Goal: Check status: Check status

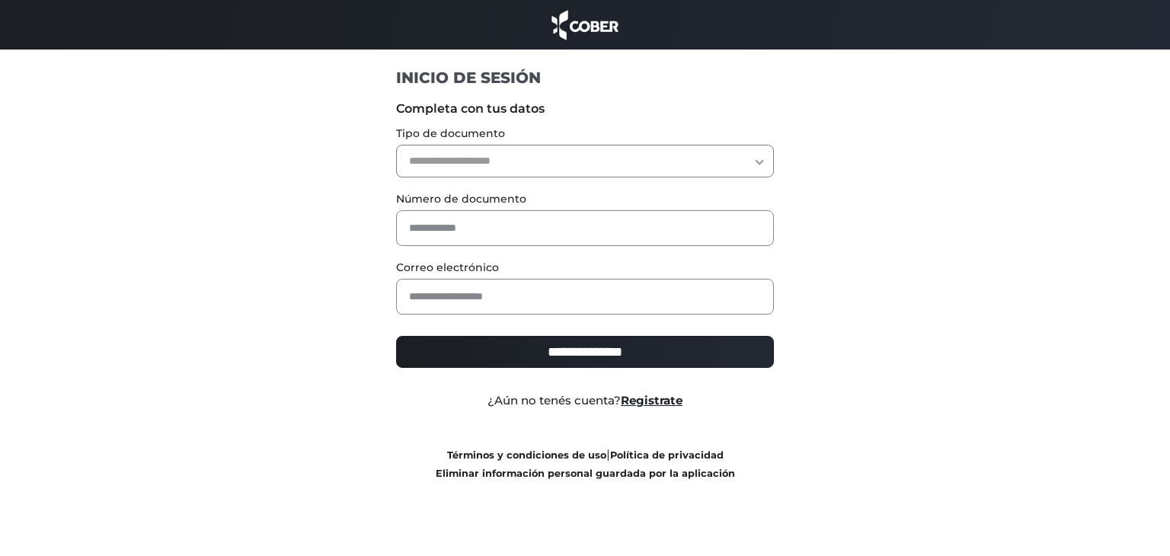
click at [551, 160] on select "**********" at bounding box center [585, 161] width 379 height 33
select select "***"
click at [396, 145] on select "**********" at bounding box center [585, 161] width 379 height 33
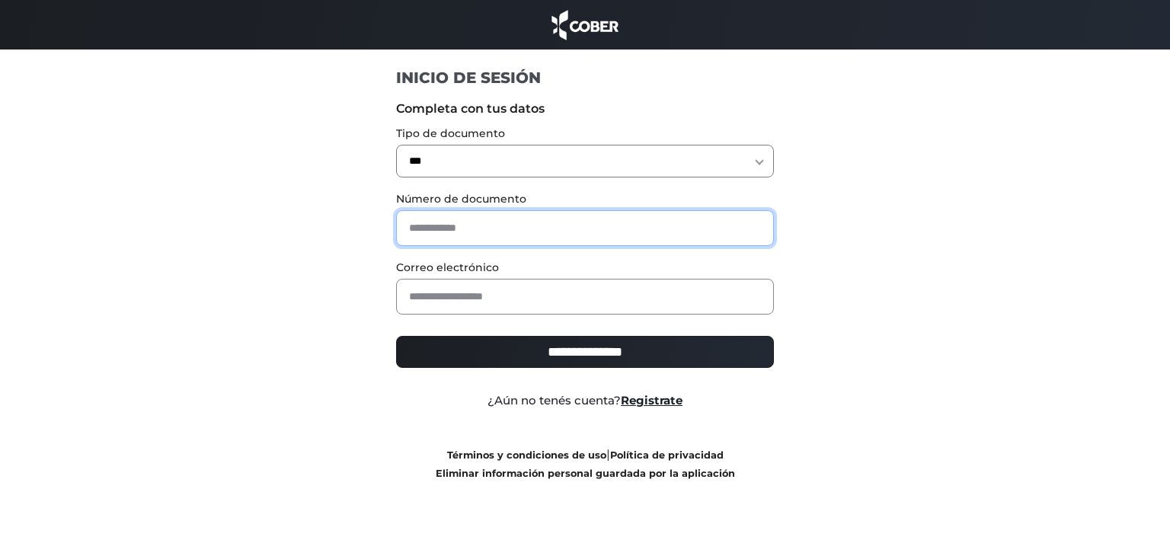
click at [471, 237] on input "text" at bounding box center [585, 228] width 379 height 36
type input "********"
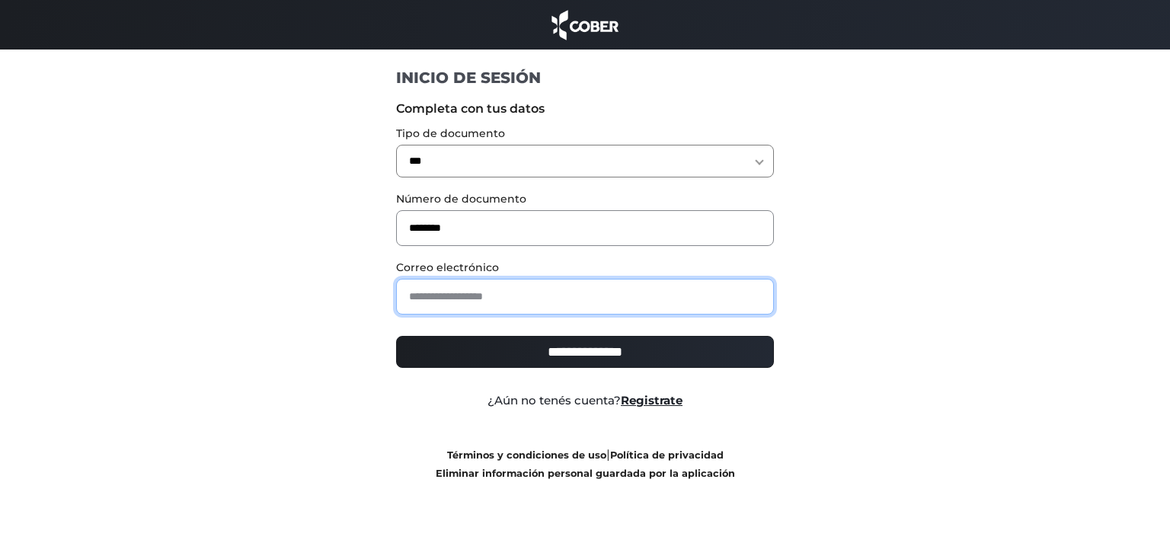
click at [512, 296] on input "email" at bounding box center [585, 297] width 379 height 36
type input "**********"
click at [602, 354] on input "**********" at bounding box center [585, 352] width 379 height 32
type input "**********"
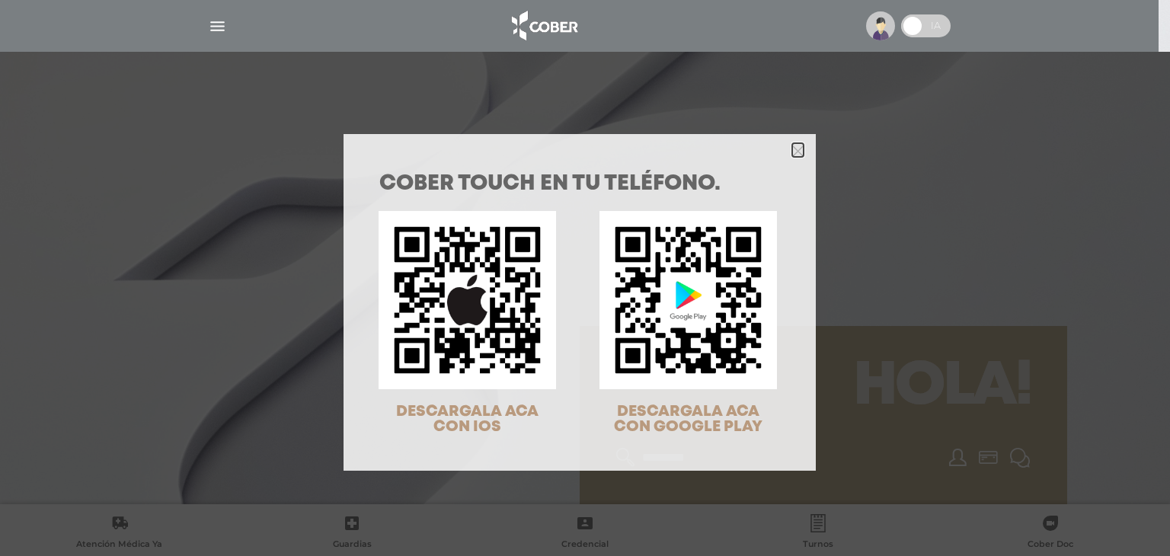
click at [792, 150] on icon "Close" at bounding box center [797, 150] width 11 height 11
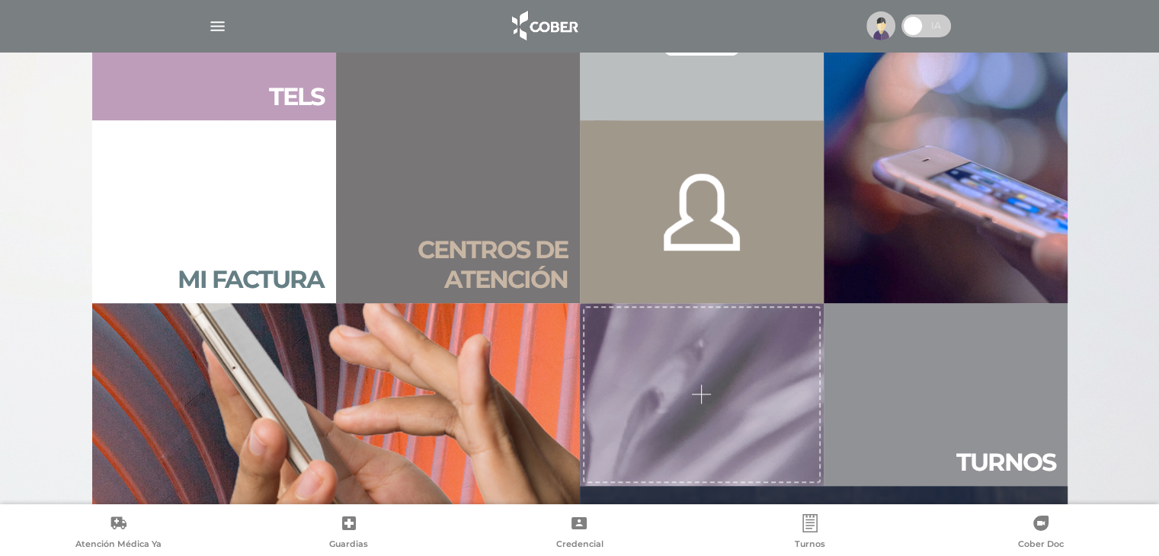
scroll to position [1088, 0]
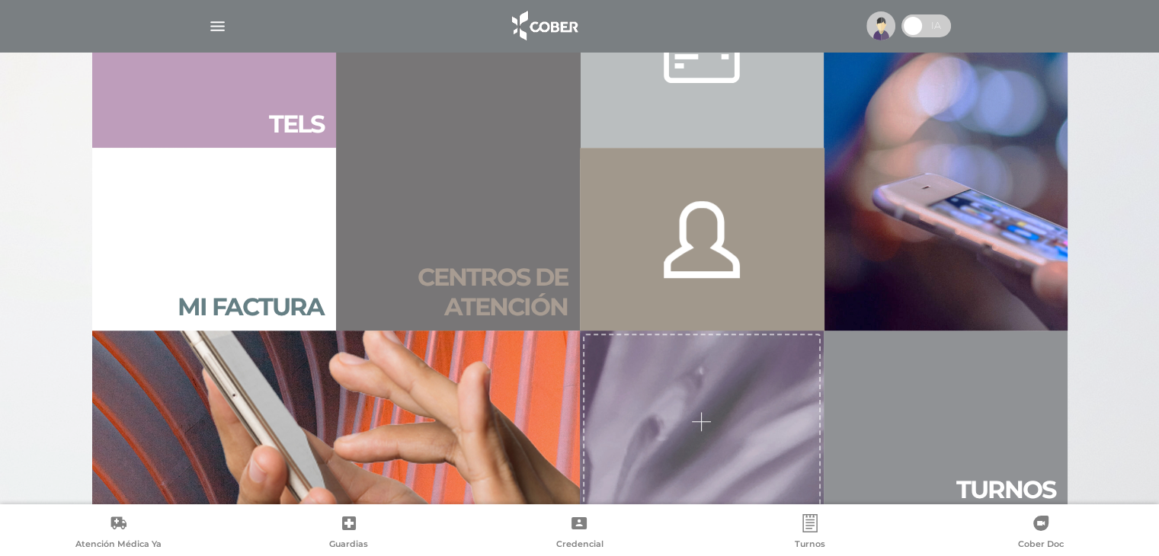
click at [490, 280] on h2 "Centros de atención" at bounding box center [457, 292] width 219 height 59
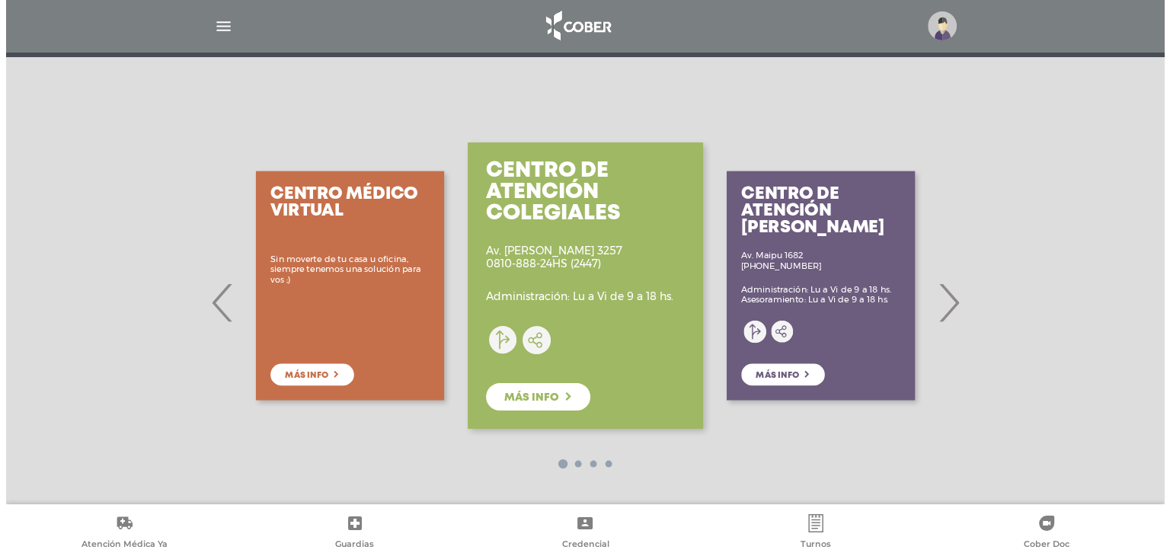
scroll to position [190, 0]
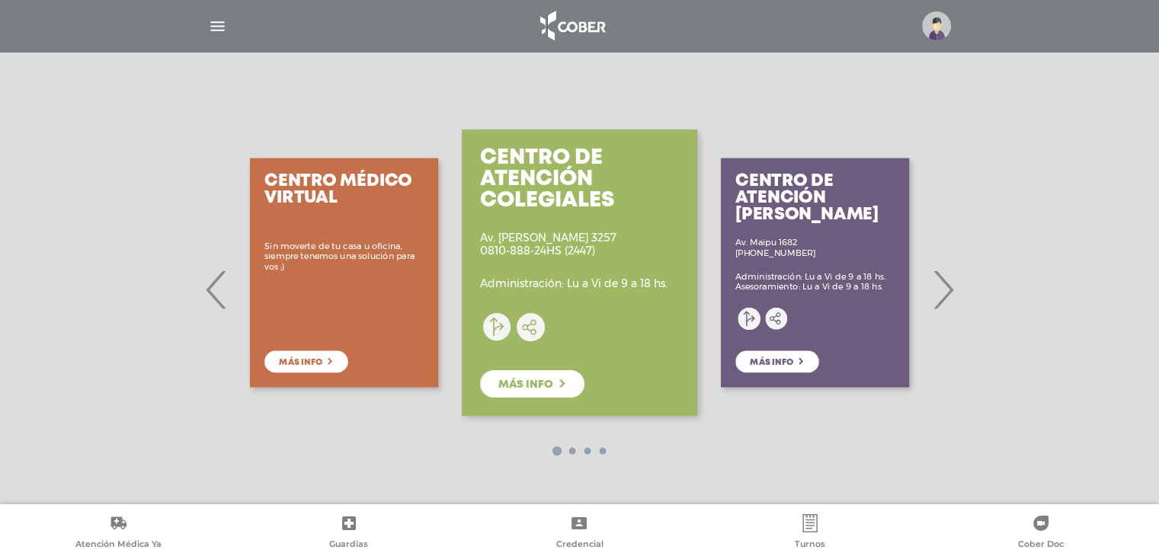
click at [947, 296] on span "›" at bounding box center [943, 289] width 30 height 82
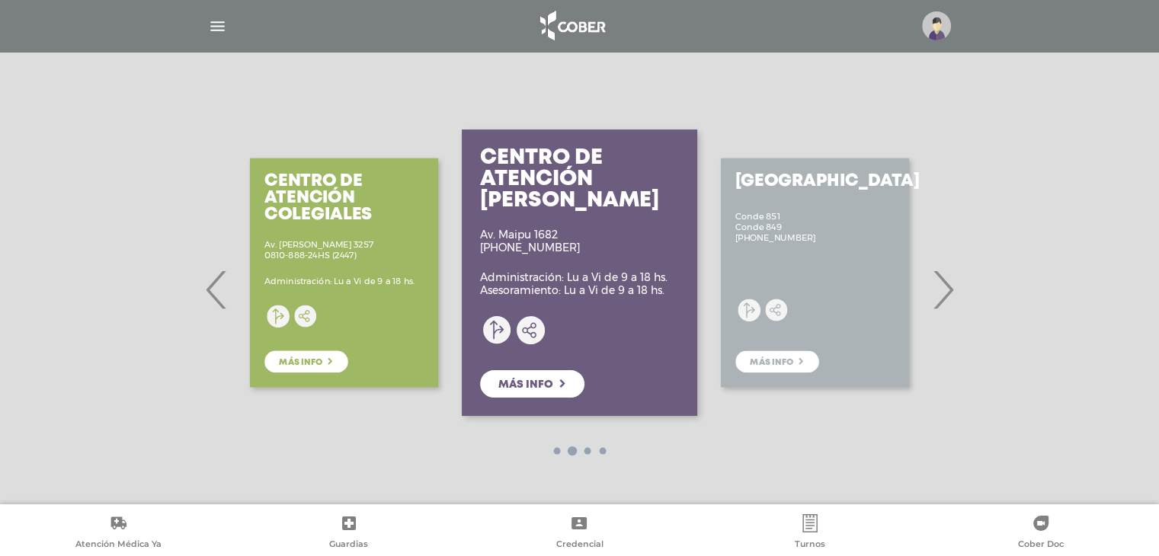
click at [948, 289] on span "›" at bounding box center [943, 289] width 30 height 82
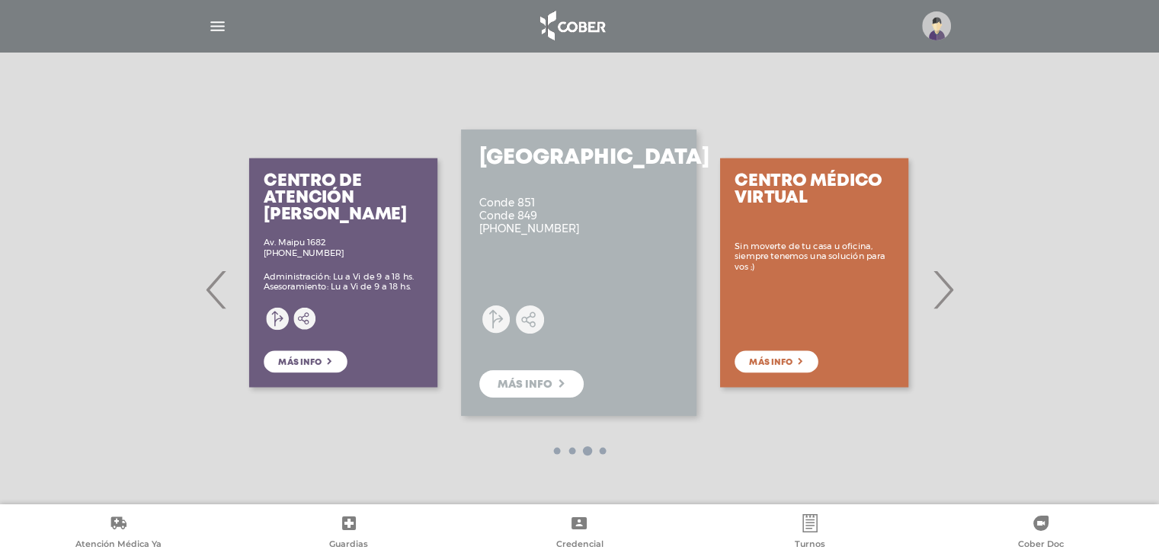
click at [948, 289] on span "›" at bounding box center [943, 289] width 30 height 82
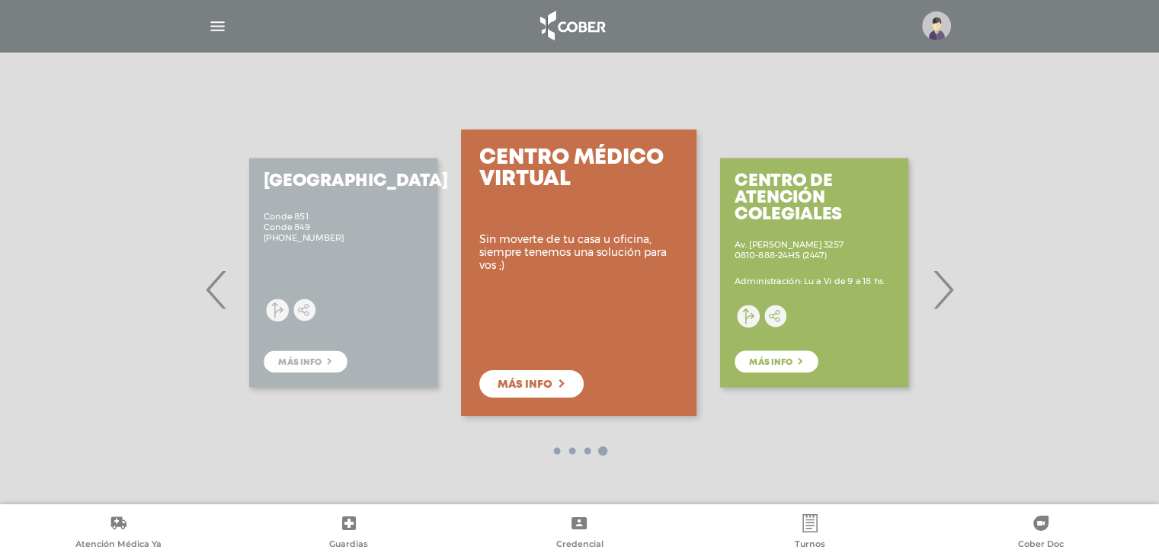
click at [936, 26] on img at bounding box center [936, 25] width 29 height 29
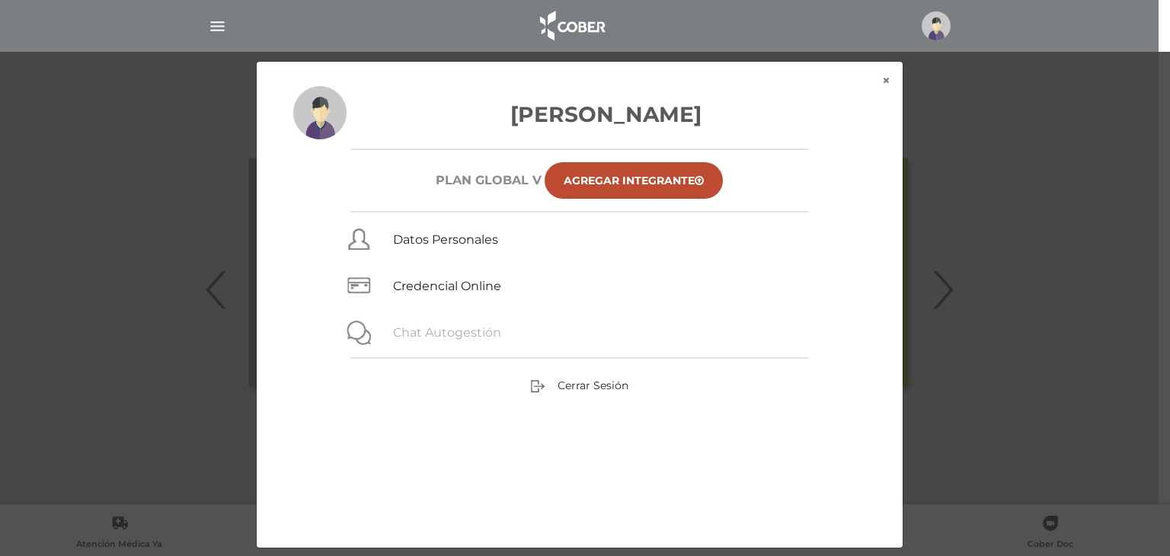
click at [453, 338] on link "Chat Autogestión" at bounding box center [447, 332] width 108 height 14
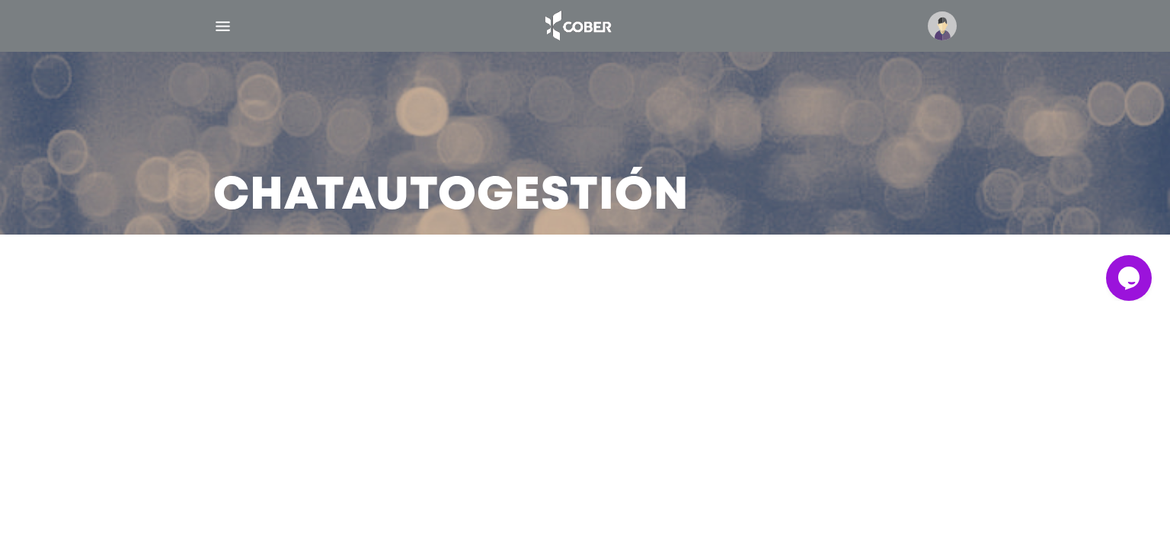
click at [1135, 281] on icon "Widget de Chat" at bounding box center [1128, 278] width 21 height 23
drag, startPoint x: 957, startPoint y: 19, endPoint x: 947, endPoint y: 27, distance: 12.5
click at [957, 19] on div at bounding box center [585, 26] width 780 height 37
click at [947, 27] on img at bounding box center [942, 25] width 29 height 29
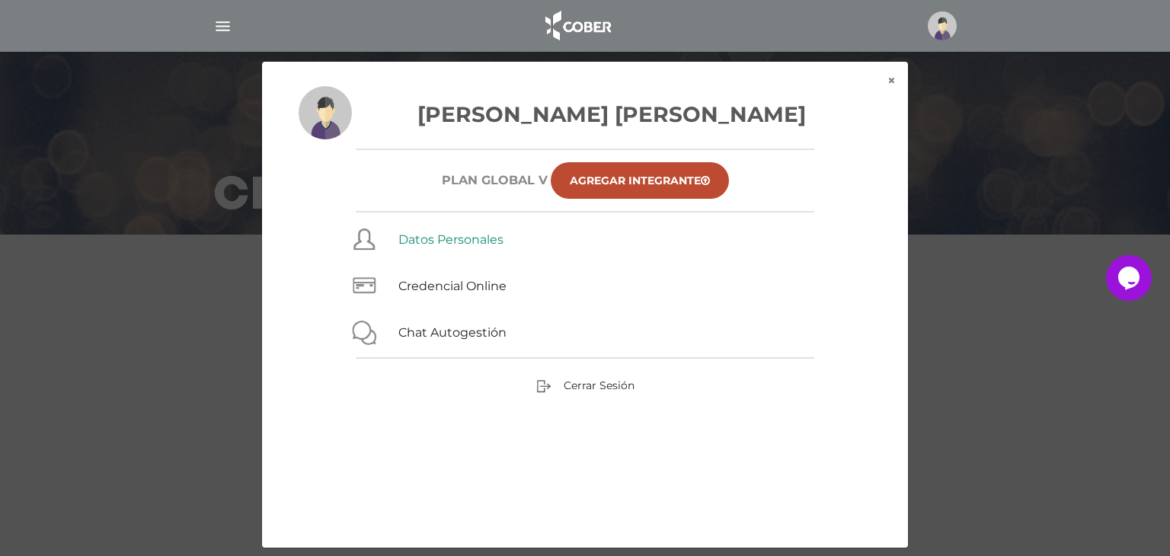
click at [439, 241] on link "Datos Personales" at bounding box center [450, 239] width 105 height 14
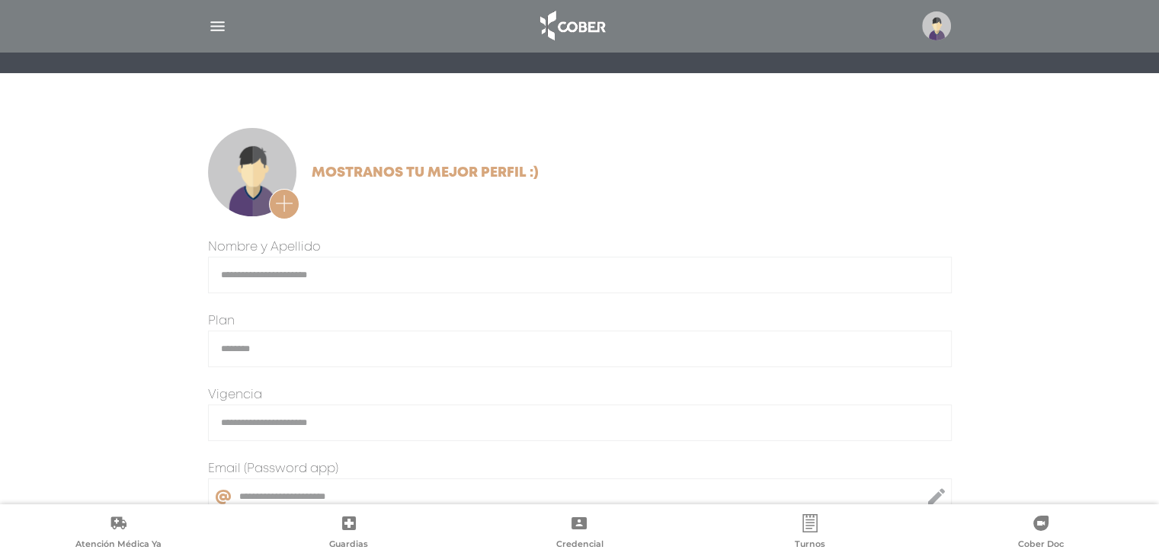
scroll to position [160, 0]
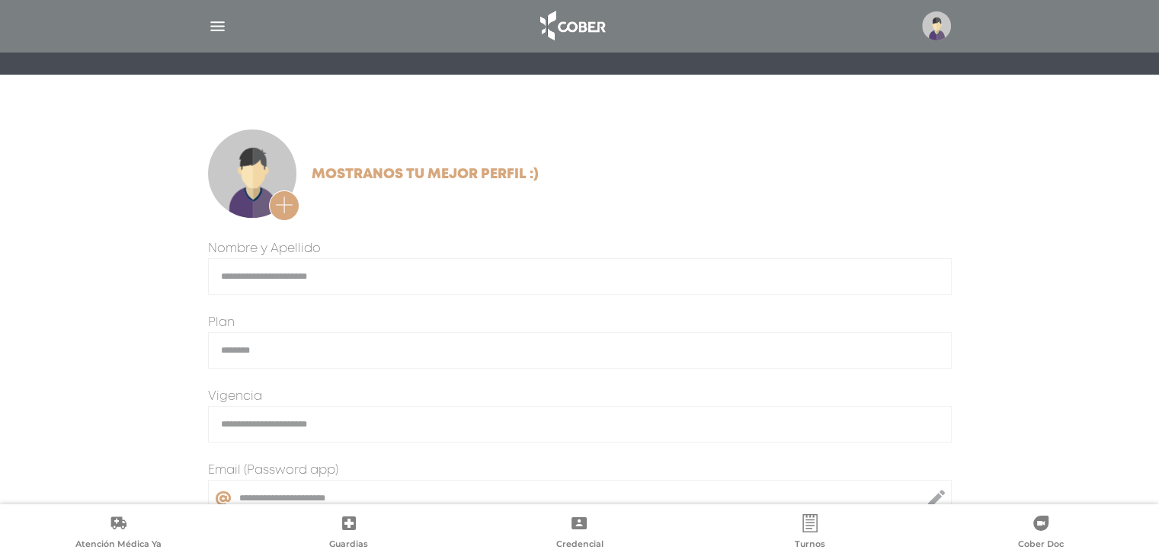
click at [928, 43] on div at bounding box center [580, 26] width 780 height 37
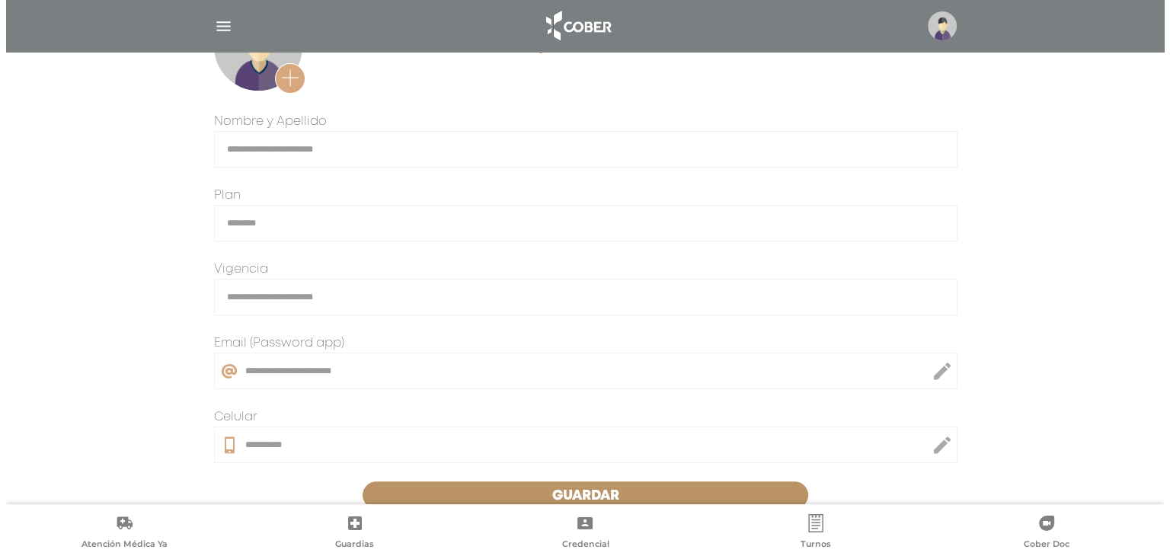
scroll to position [388, 0]
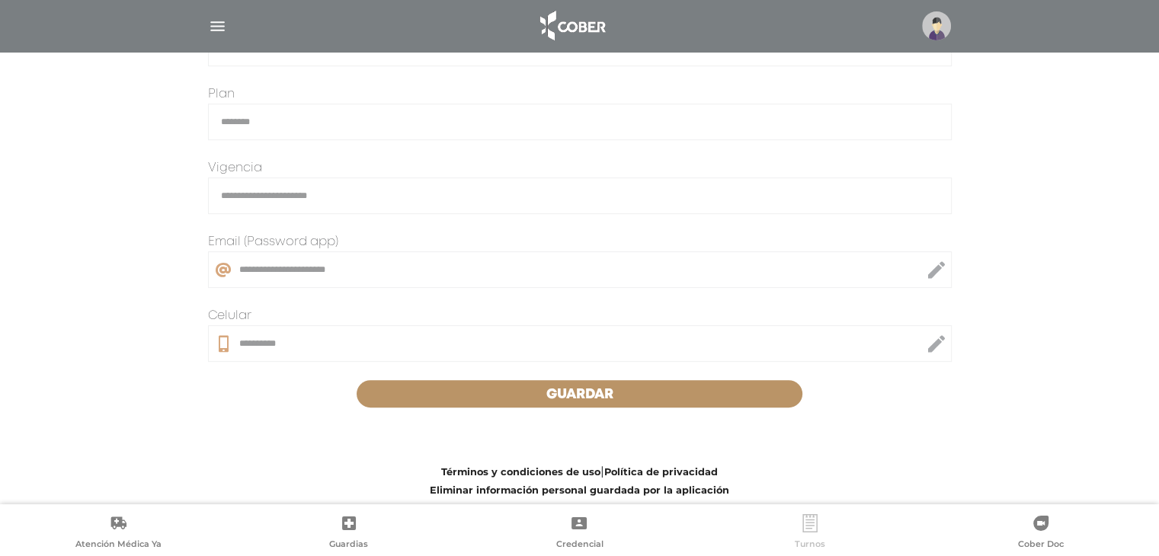
click at [810, 524] on icon at bounding box center [810, 523] width 18 height 18
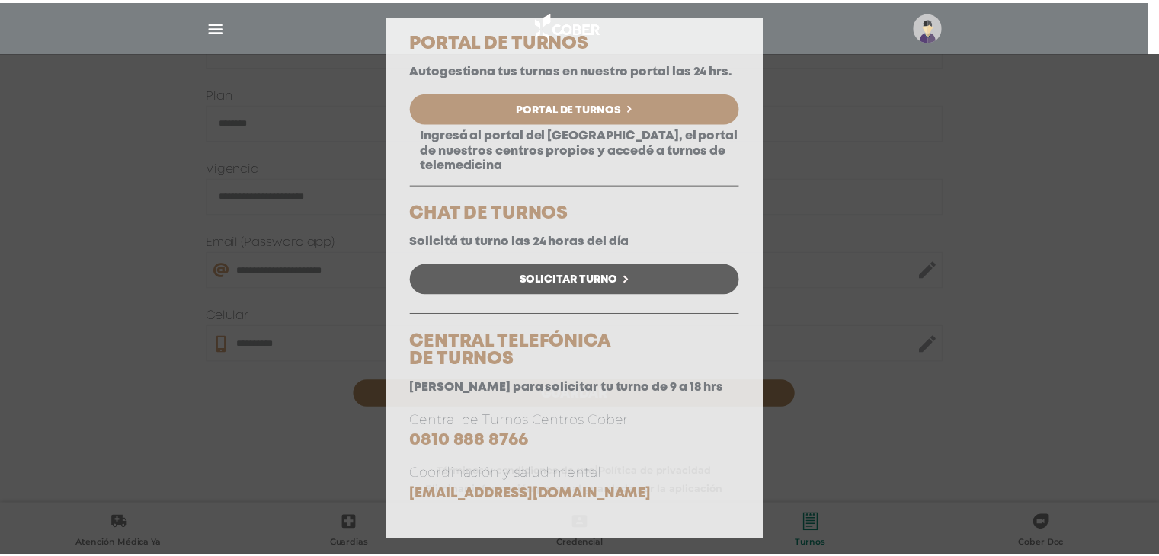
scroll to position [122, 0]
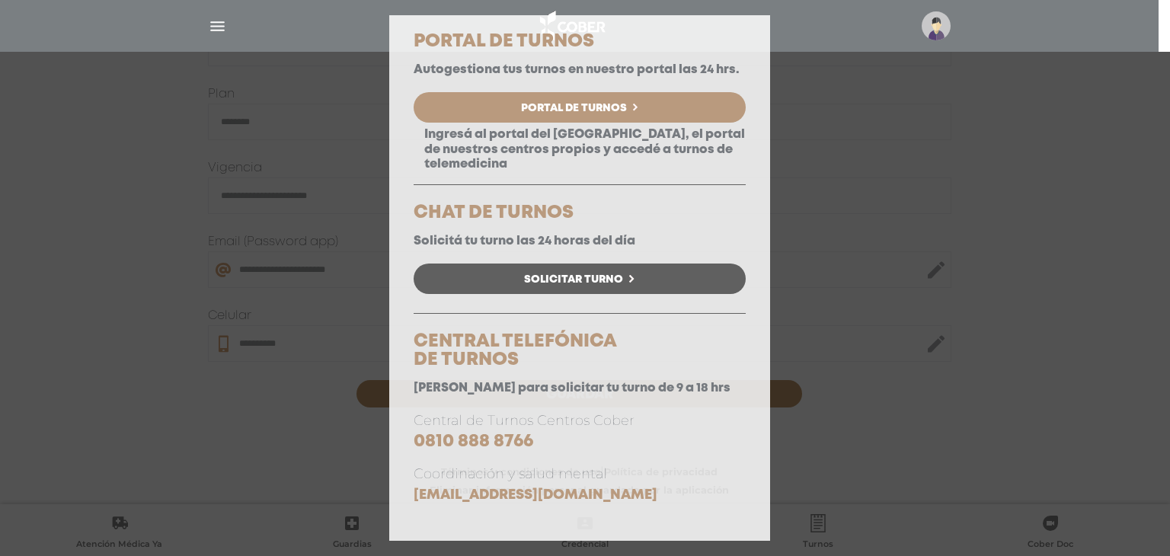
click at [904, 122] on div "Consulta Programada Elegí la opción que se ajuste a tu necesidad y hacé click p…" at bounding box center [585, 278] width 1170 height 556
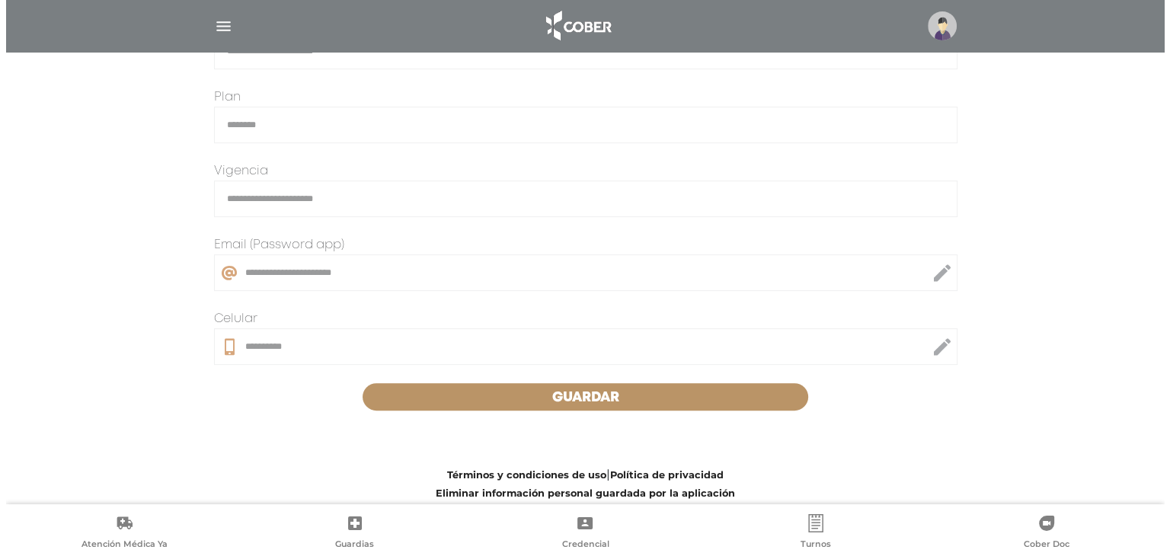
scroll to position [388, 0]
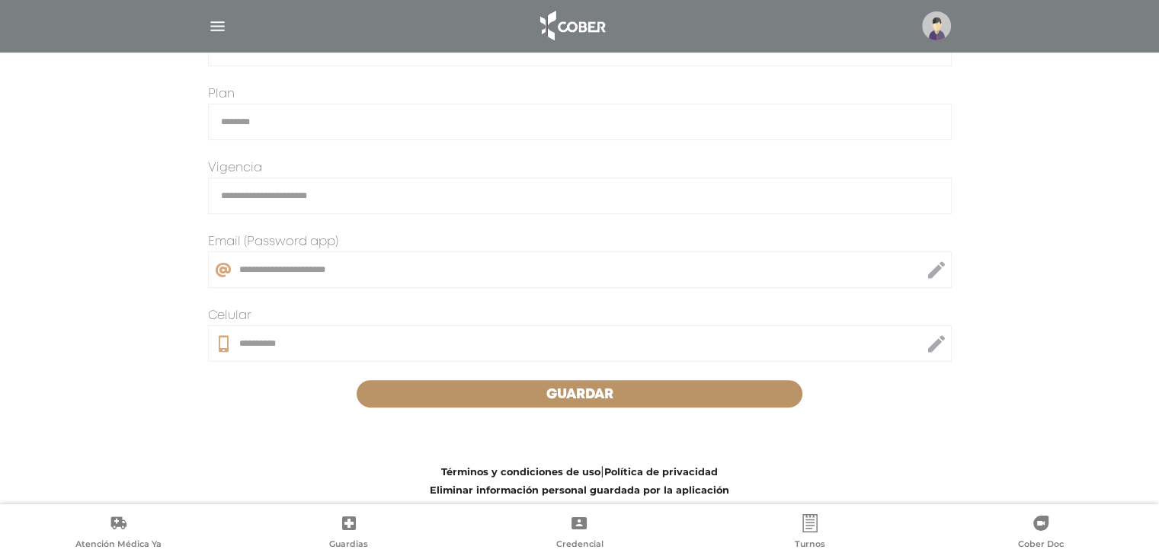
click at [217, 26] on img "button" at bounding box center [217, 26] width 19 height 19
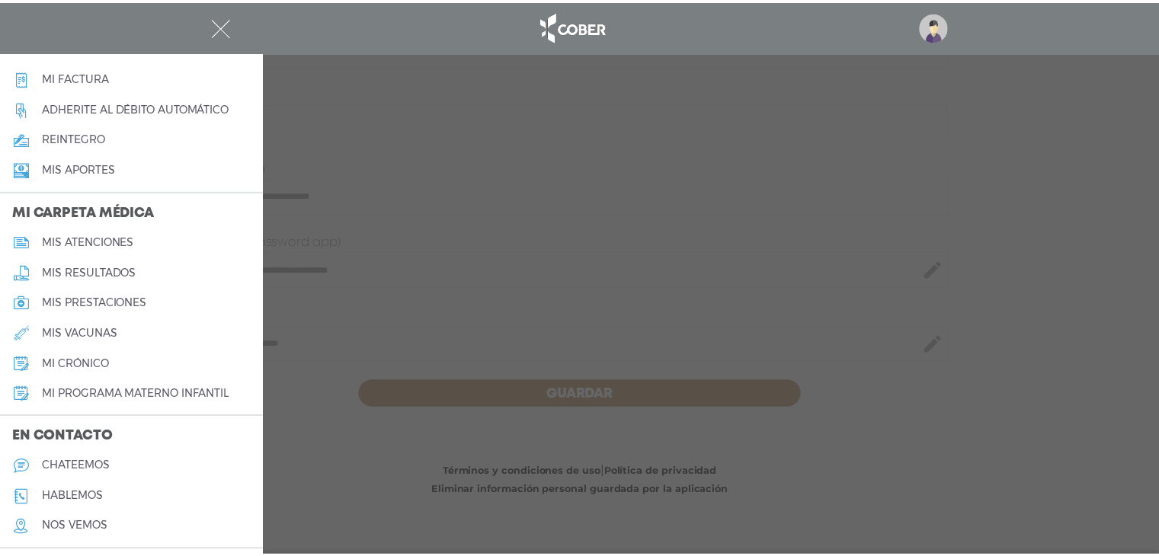
scroll to position [619, 0]
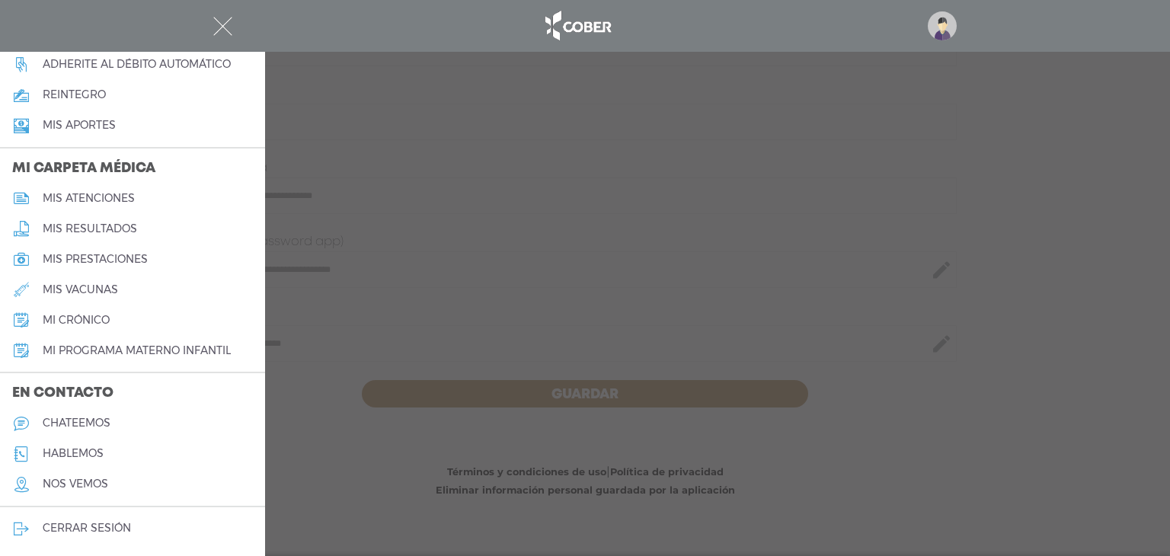
click at [77, 421] on h5 "chateemos" at bounding box center [77, 423] width 68 height 13
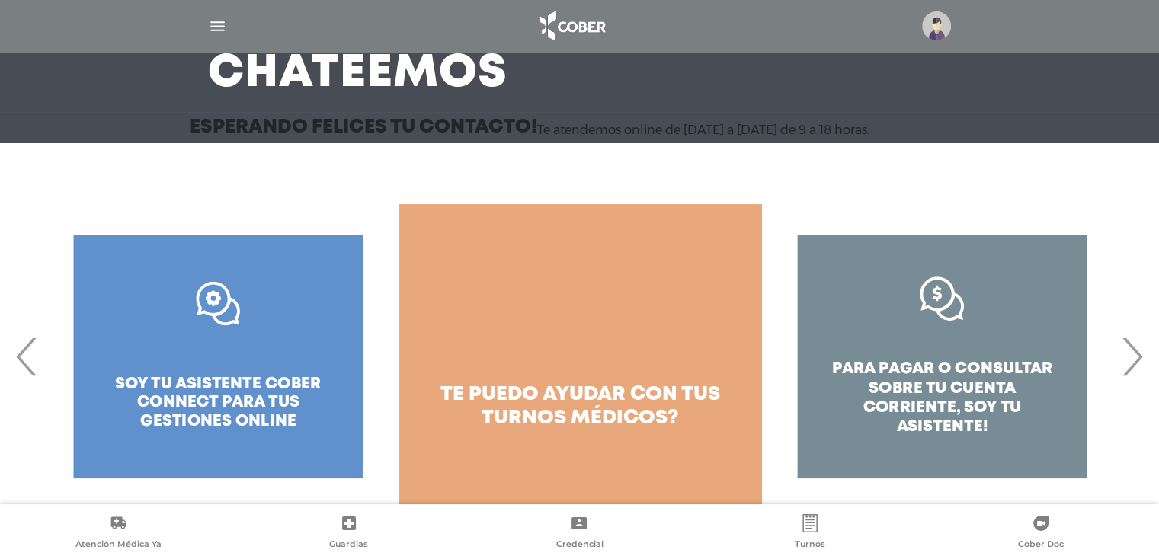
scroll to position [127, 0]
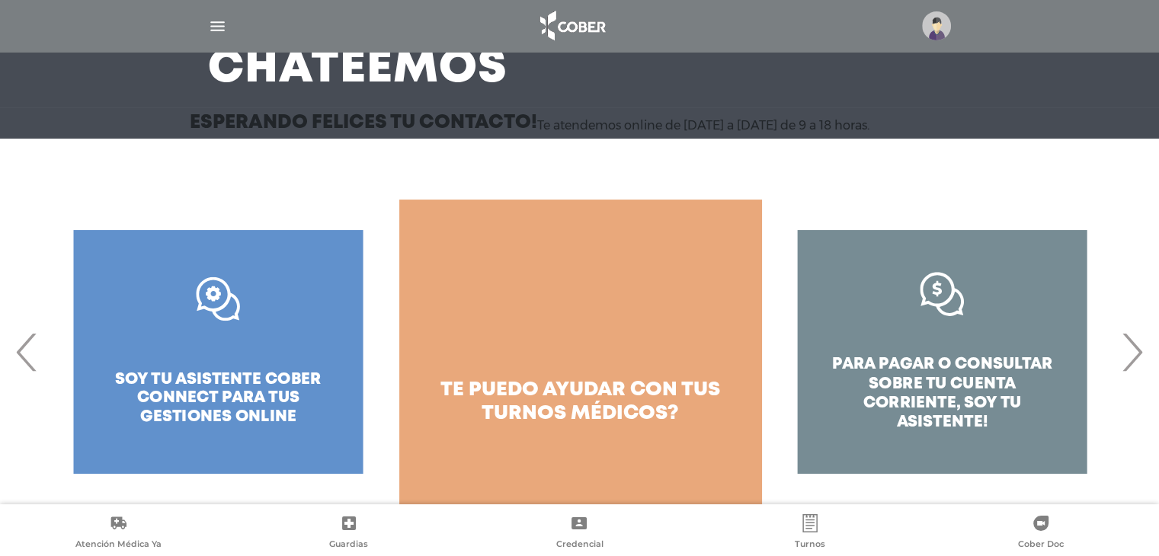
click at [591, 382] on span "te puedo ayudar con tus" at bounding box center [580, 390] width 280 height 18
click at [201, 384] on div ".st0{fill:#FFFFFF;} soy tu asistente cober connect para tus gestiones online" at bounding box center [218, 352] width 362 height 305
click at [251, 390] on div ".st0{fill:#FFFFFF;} soy tu asistente cober connect para tus gestiones online" at bounding box center [218, 352] width 362 height 305
click at [1131, 365] on span "›" at bounding box center [1132, 352] width 30 height 82
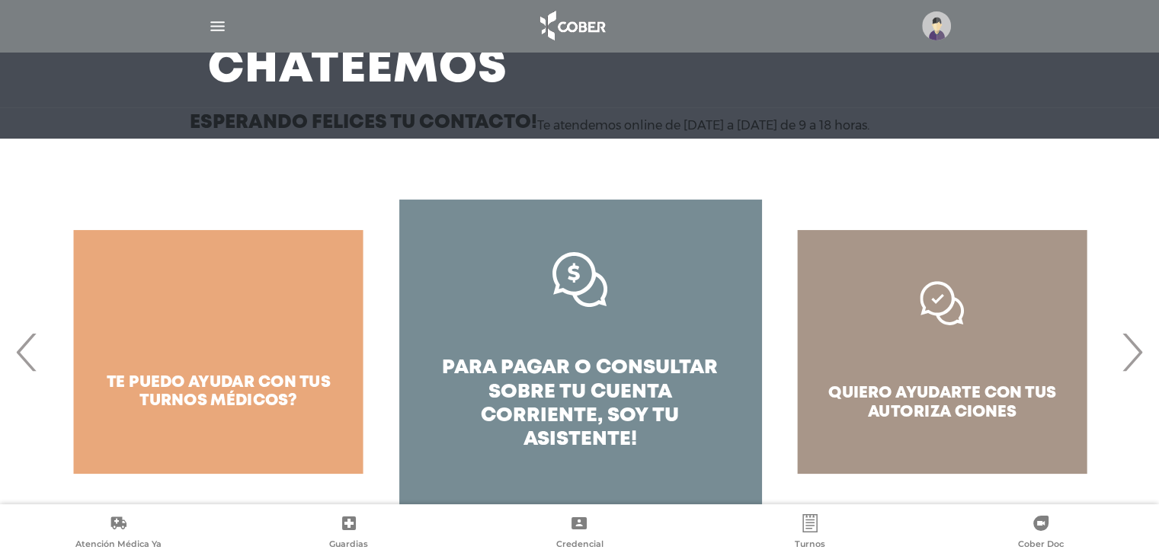
click at [573, 374] on span "pagar o consultar sobre tu cuenta corriente," at bounding box center [599, 392] width 237 height 66
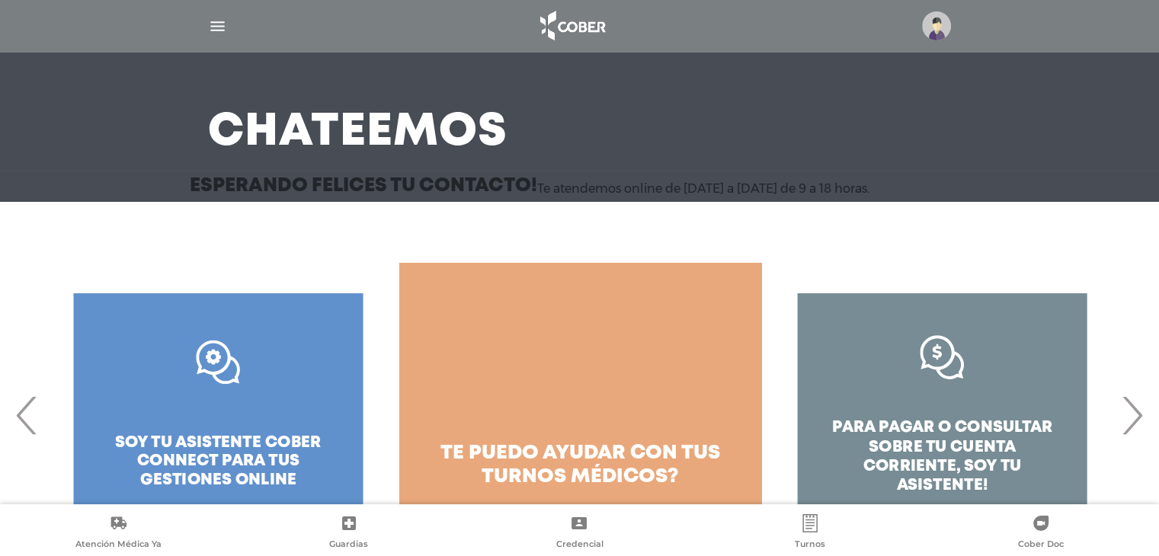
scroll to position [127, 0]
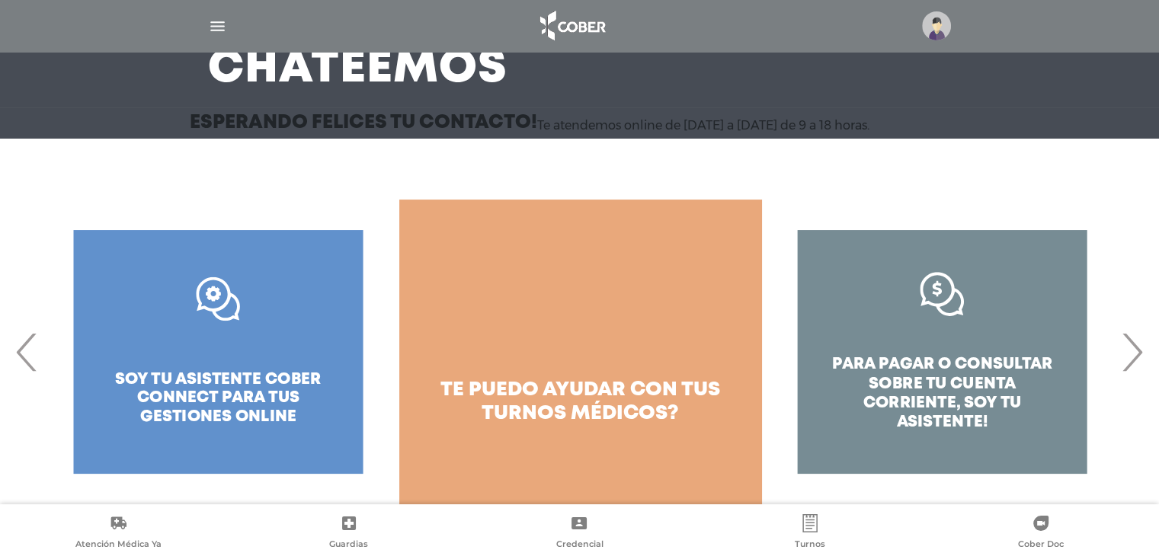
click at [1133, 360] on span "›" at bounding box center [1132, 352] width 30 height 82
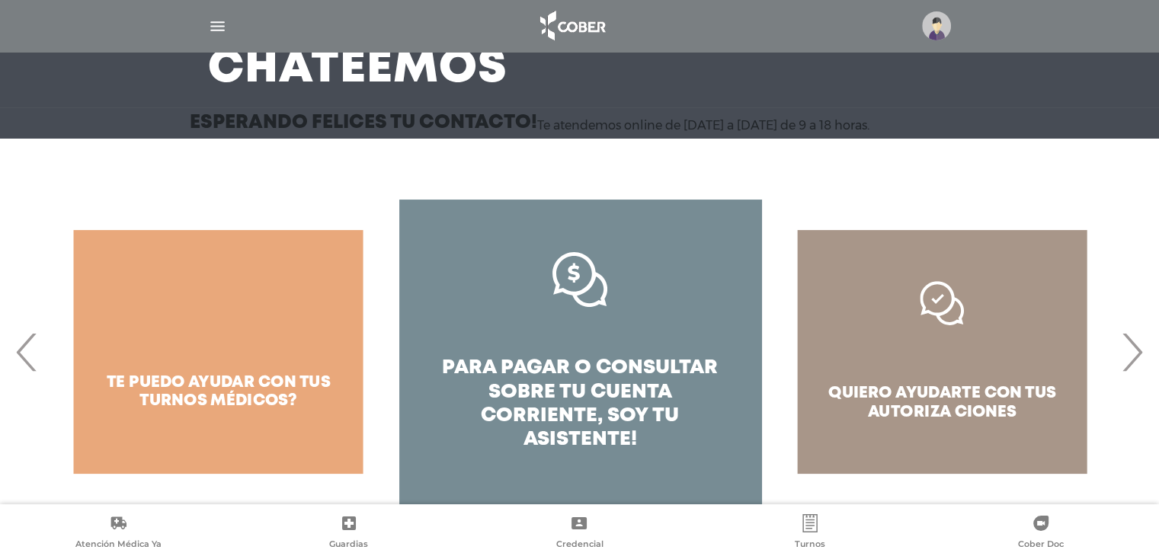
click at [1140, 358] on span "›" at bounding box center [1132, 352] width 30 height 82
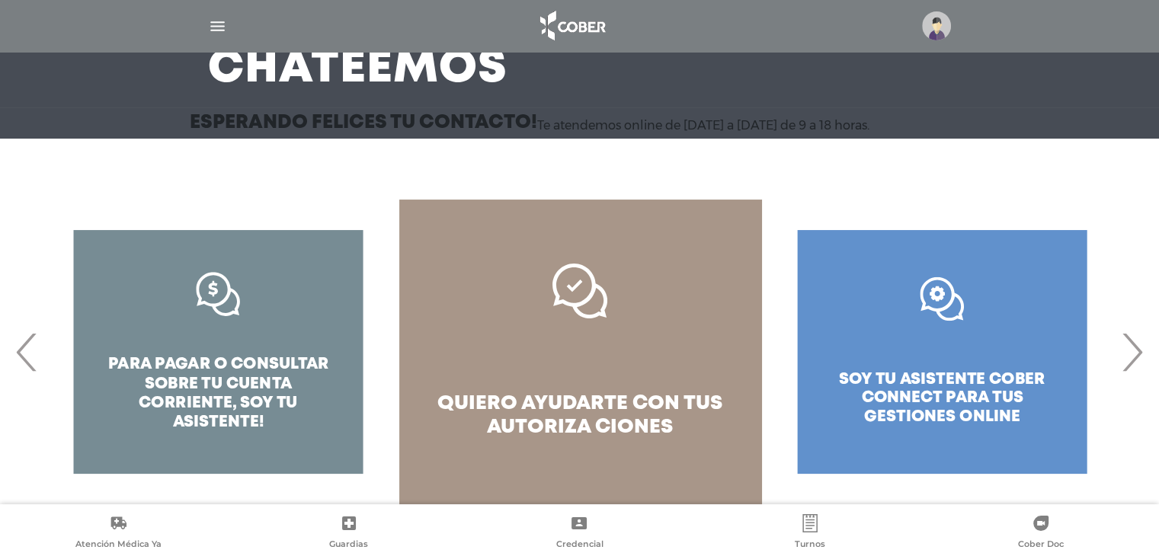
click at [556, 411] on span "quiero ayudarte con tus" at bounding box center [579, 404] width 285 height 18
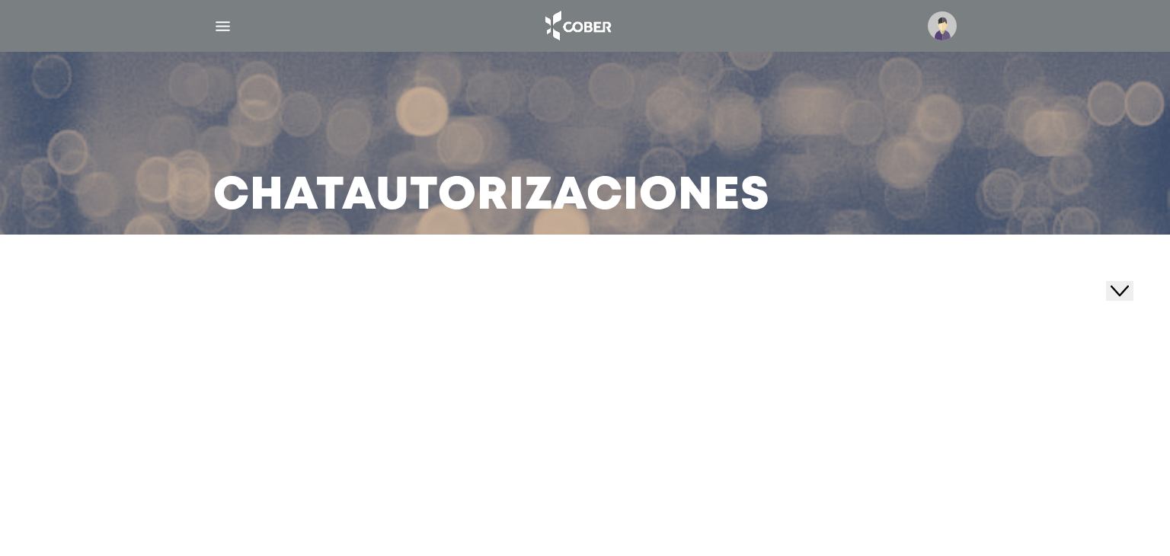
click at [1111, 282] on div "Close Chat This icon closes the chat window." at bounding box center [1120, 291] width 18 height 18
click at [1127, 279] on icon "Widget de Chat" at bounding box center [1122, 287] width 21 height 23
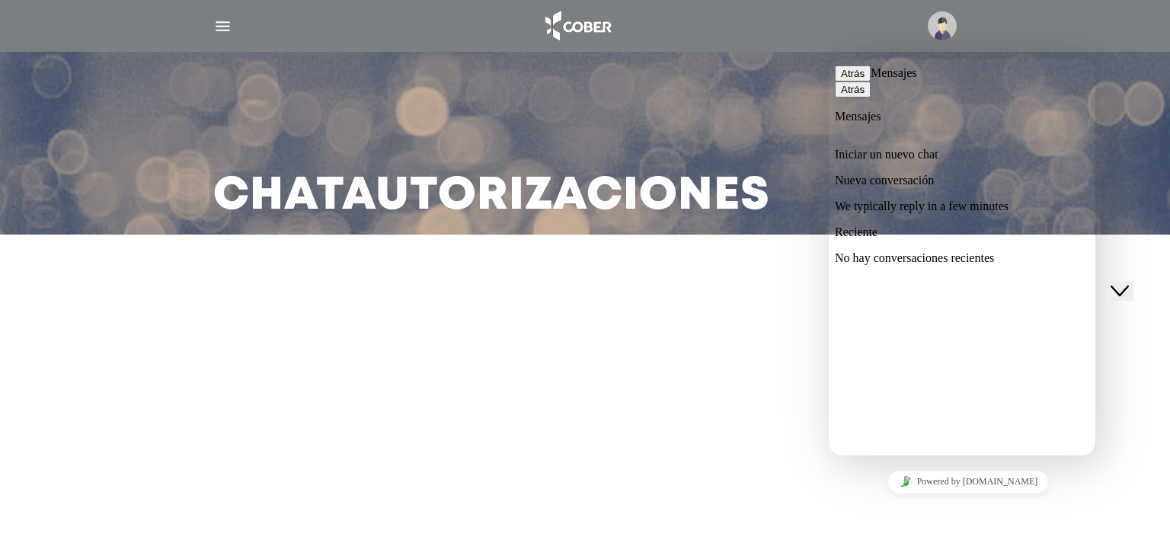
drag, startPoint x: 980, startPoint y: 184, endPoint x: 1980, endPoint y: 440, distance: 1033.2
click at [1095, 381] on html "Atrás Mensajes Atrás Mensajes Iniciar un nuevo chat Nueva conversación We typic…" at bounding box center [962, 257] width 267 height 396
click at [859, 80] on button "Atrás" at bounding box center [853, 74] width 36 height 16
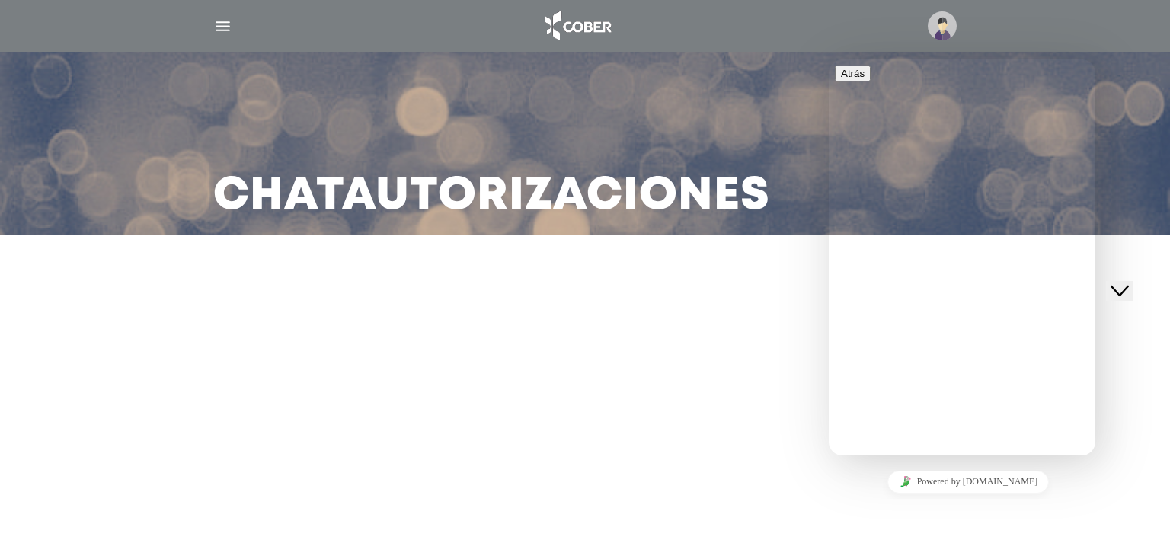
click at [743, 380] on main "Chat Autorizaciones" at bounding box center [585, 278] width 1170 height 556
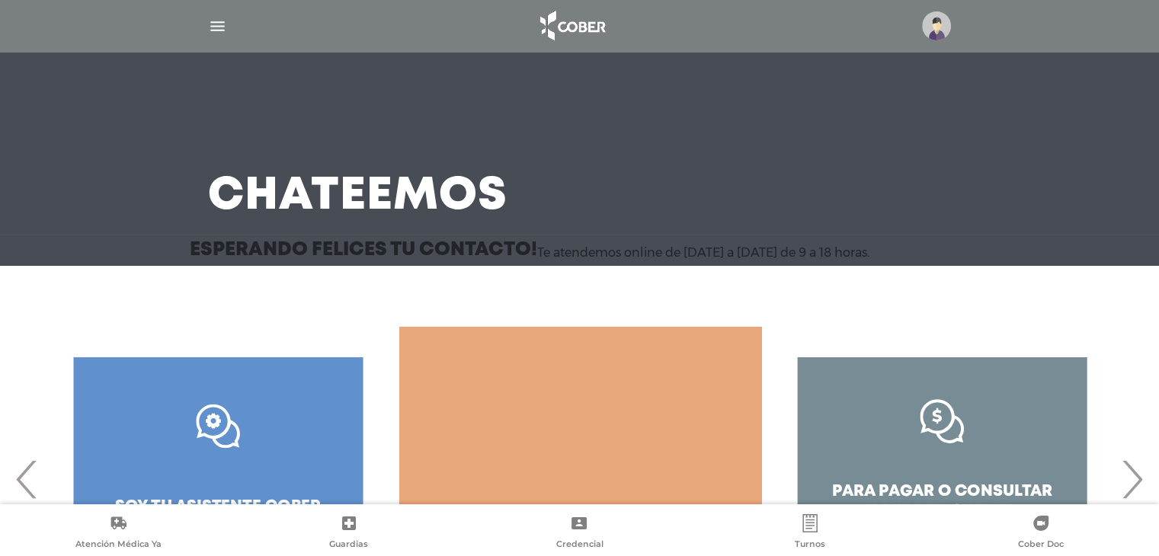
click at [219, 25] on img "button" at bounding box center [217, 26] width 19 height 19
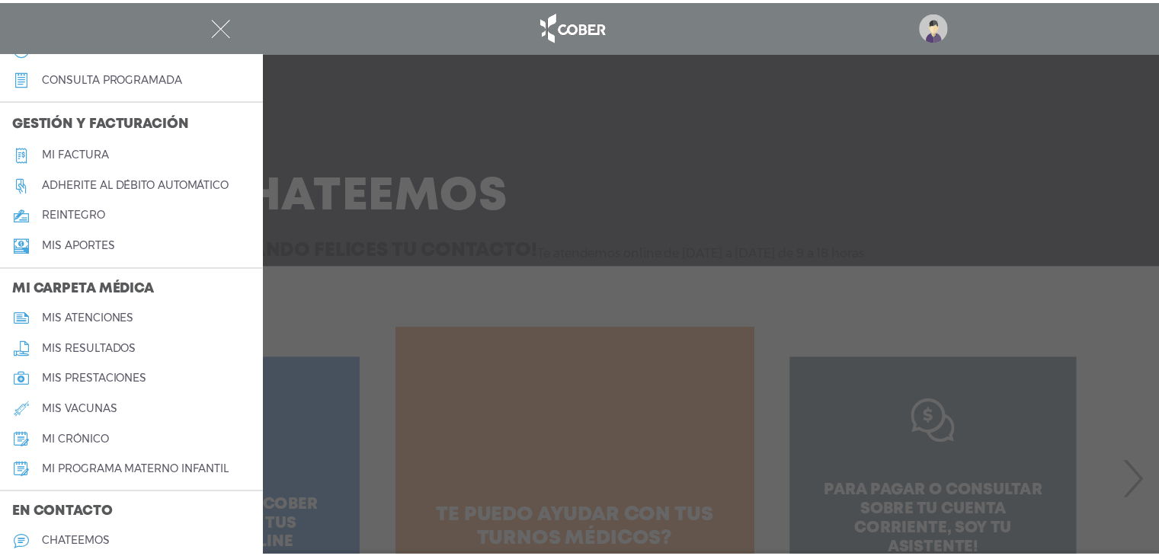
scroll to position [619, 0]
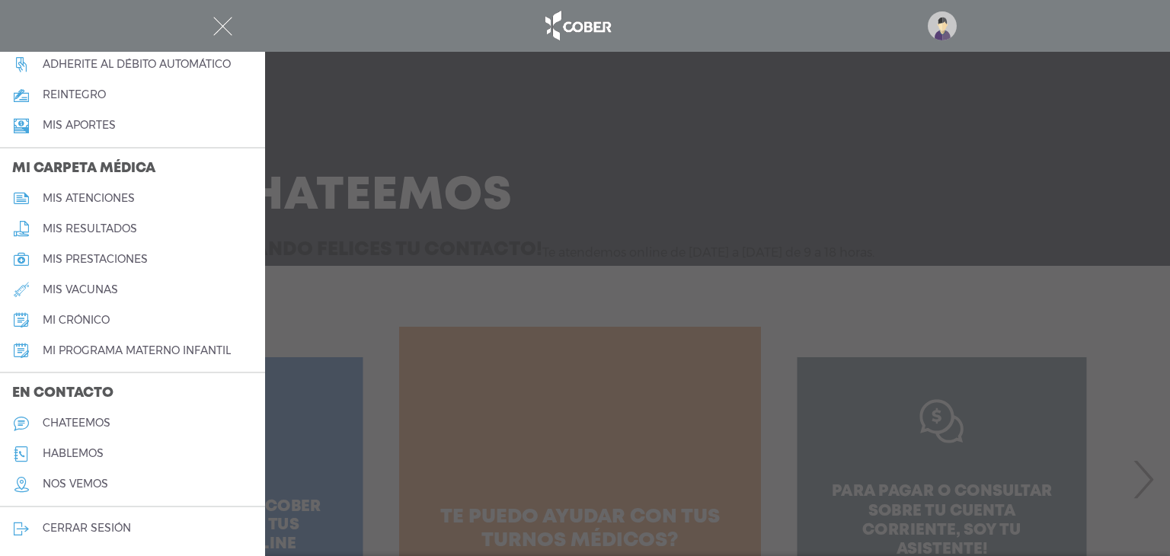
click at [81, 449] on h5 "hablemos" at bounding box center [73, 453] width 61 height 13
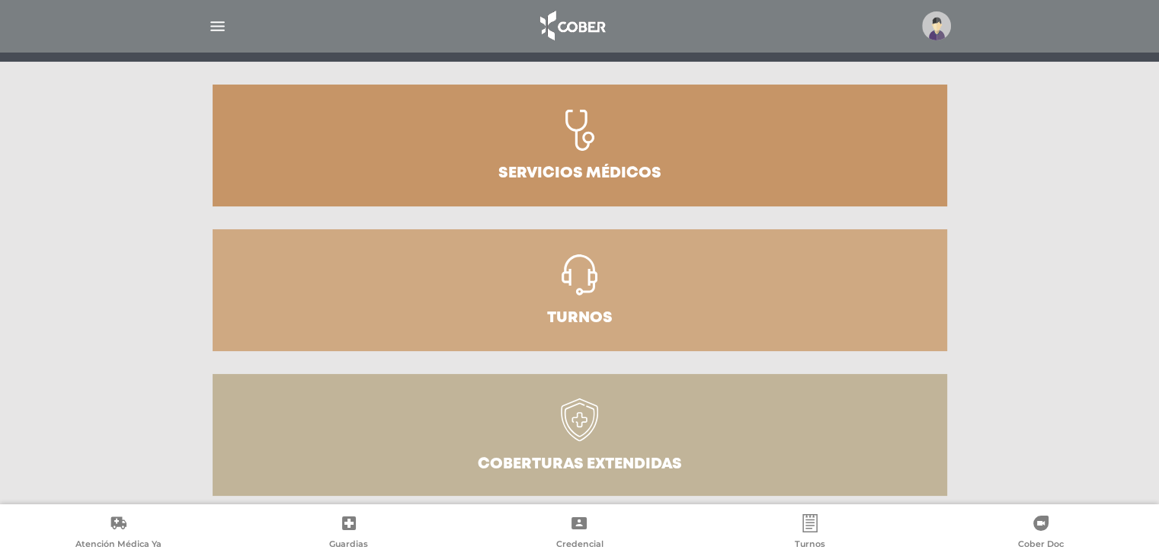
scroll to position [172, 0]
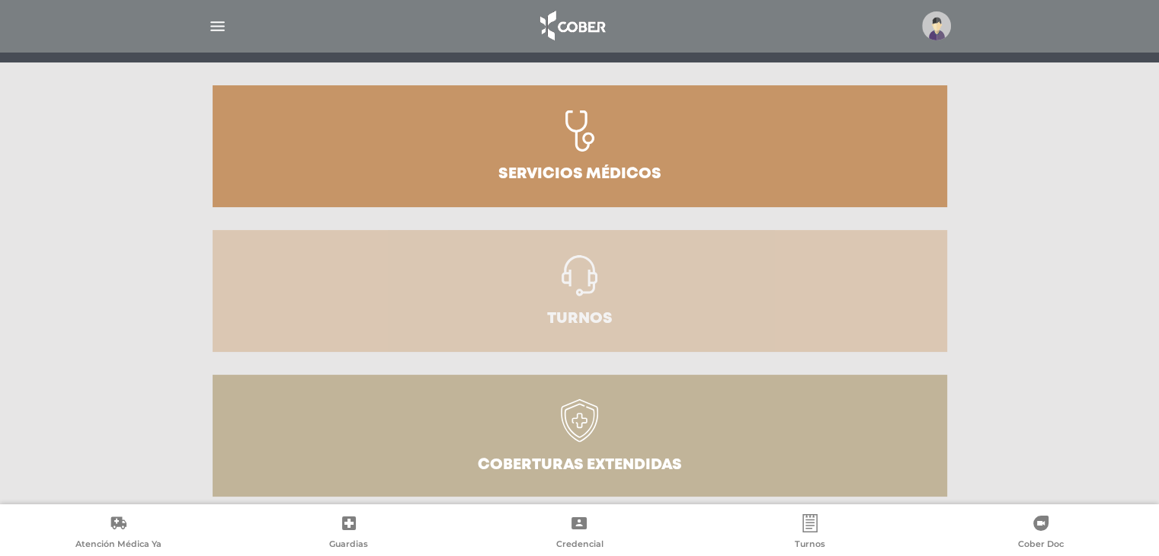
click at [626, 308] on link "Turnos" at bounding box center [580, 291] width 734 height 122
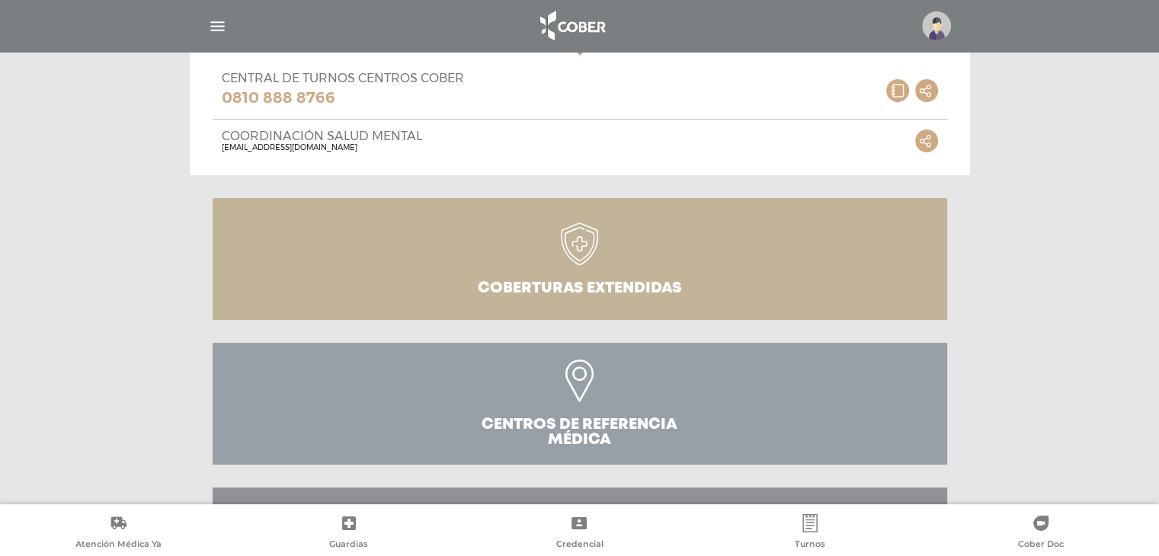
scroll to position [634, 0]
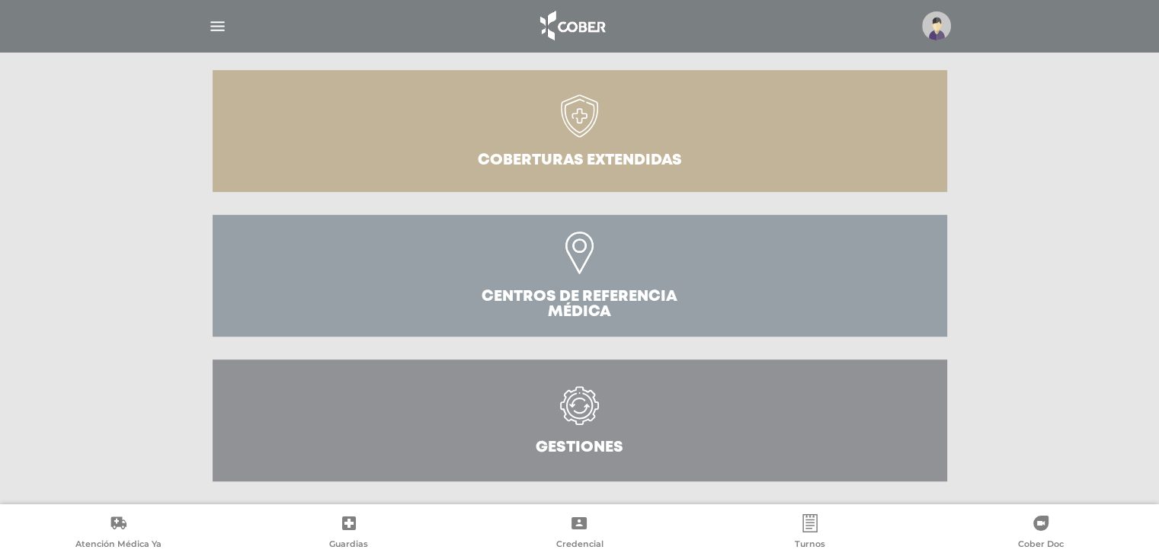
click at [576, 410] on icon at bounding box center [582, 409] width 16 height 10
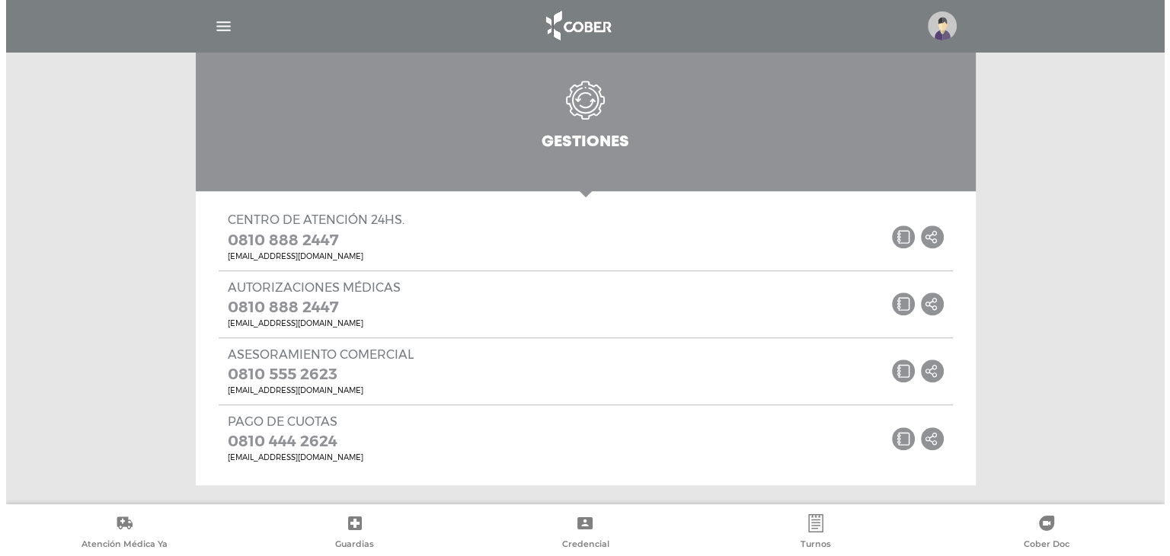
scroll to position [957, 0]
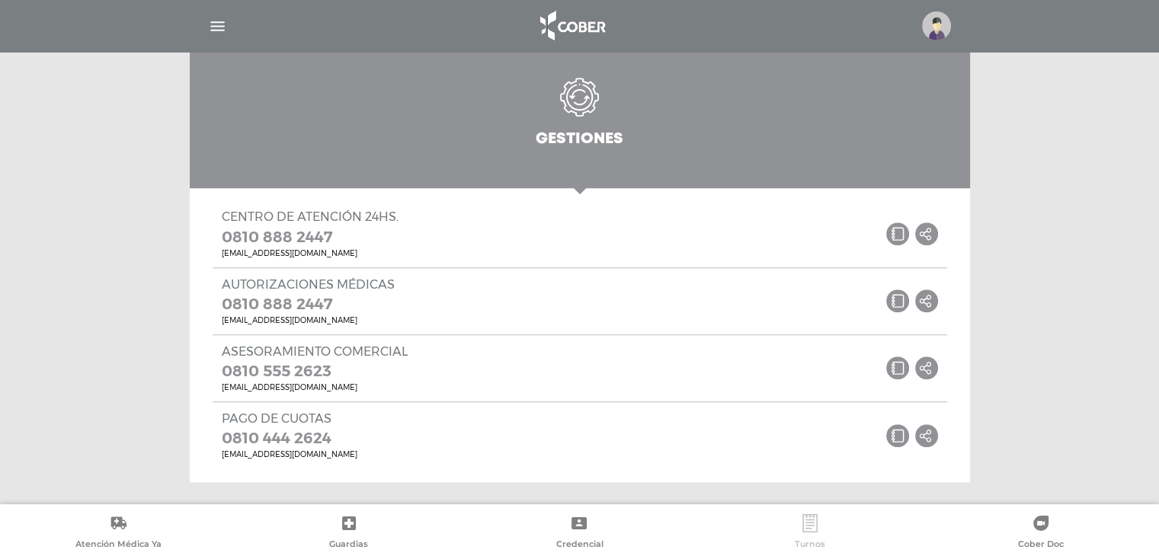
click at [808, 526] on icon at bounding box center [810, 523] width 18 height 18
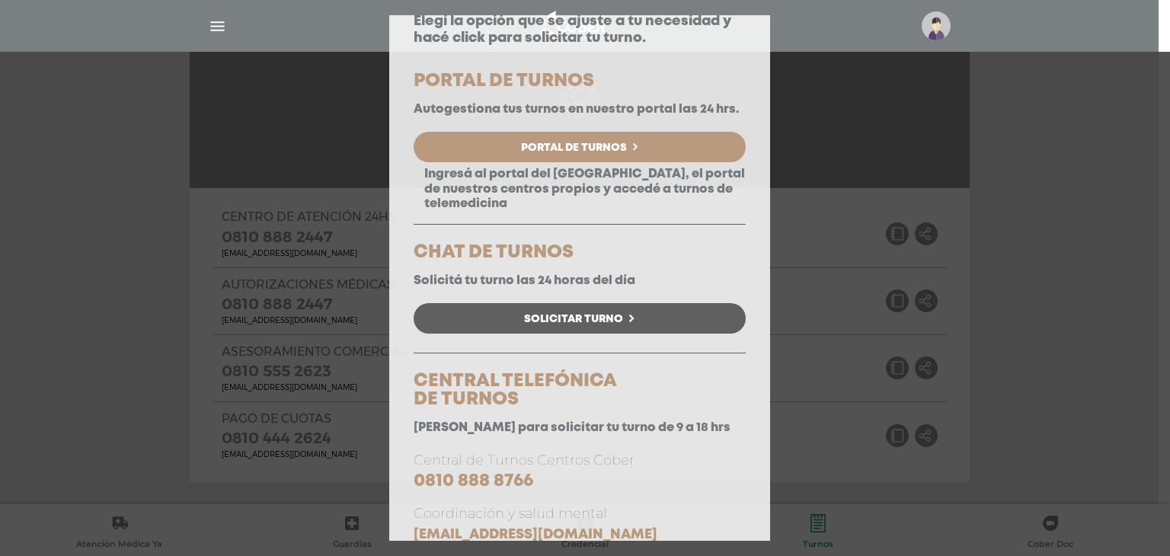
scroll to position [122, 0]
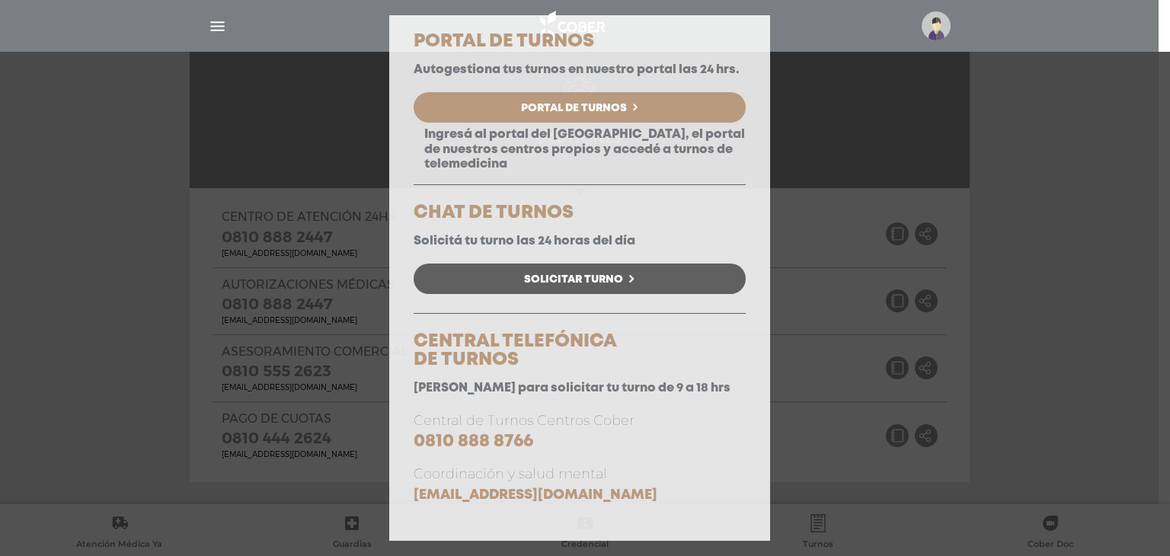
click at [1054, 155] on div "Consulta Programada Elegí la opción que se ajuste a tu necesidad y hacé click p…" at bounding box center [585, 278] width 1170 height 556
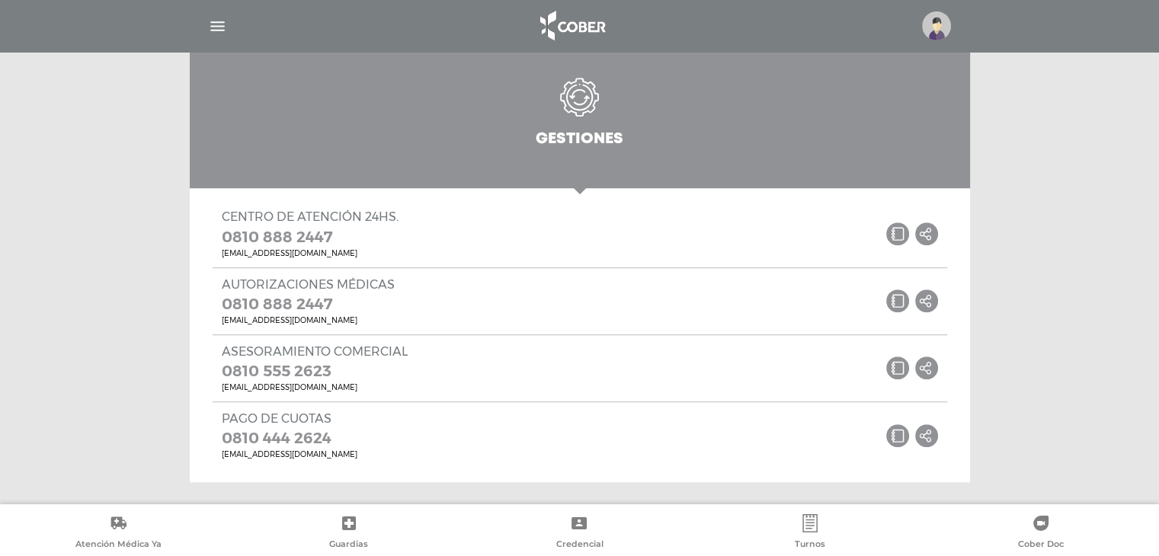
click at [229, 25] on div at bounding box center [580, 26] width 780 height 37
click at [218, 24] on img "button" at bounding box center [217, 26] width 19 height 19
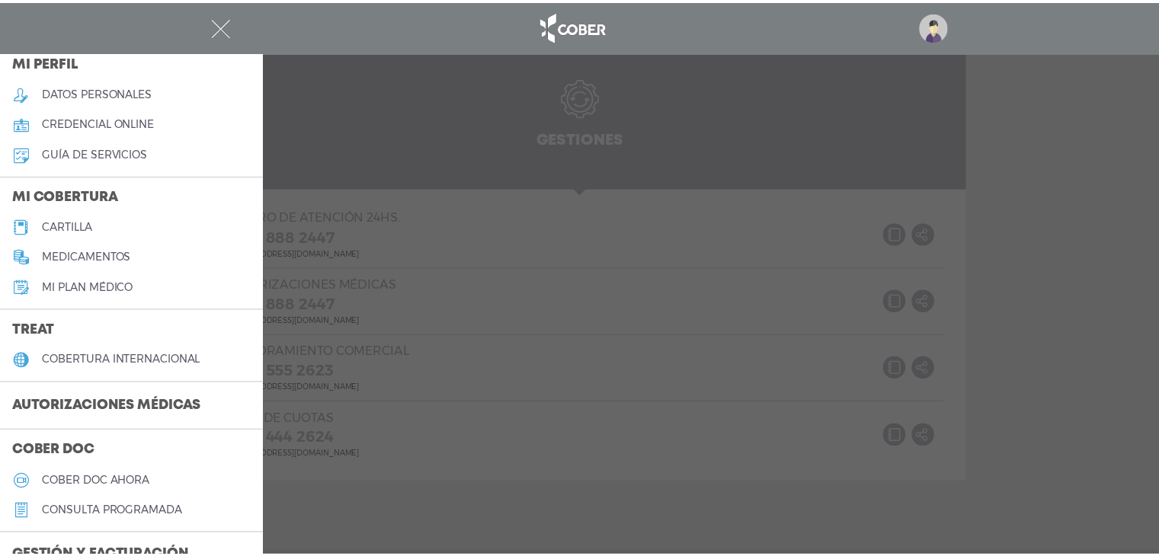
scroll to position [229, 0]
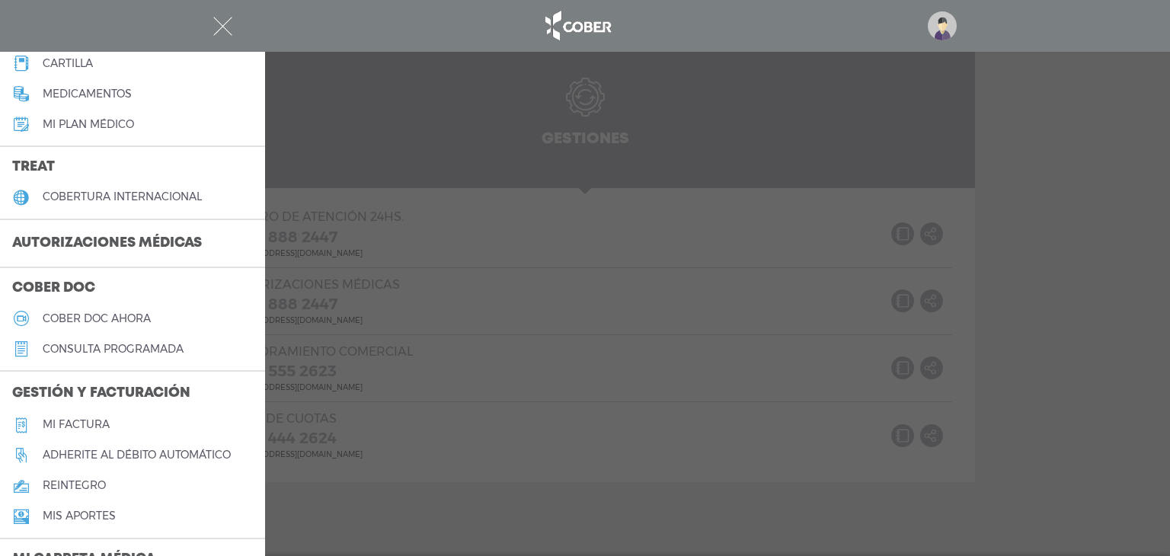
click at [116, 242] on h3 "Autorizaciones médicas" at bounding box center [107, 243] width 214 height 29
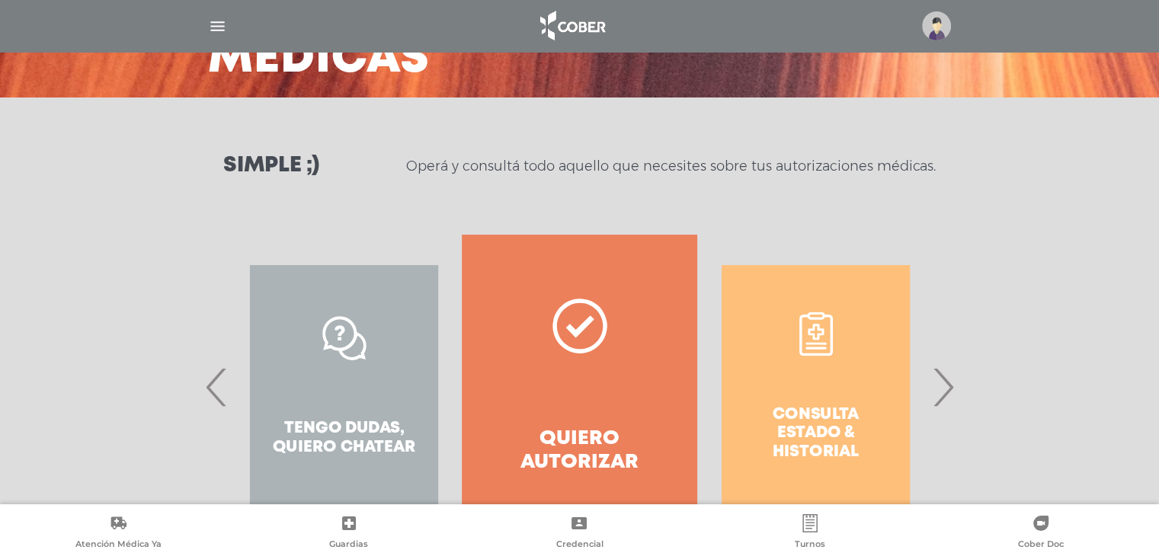
scroll to position [209, 0]
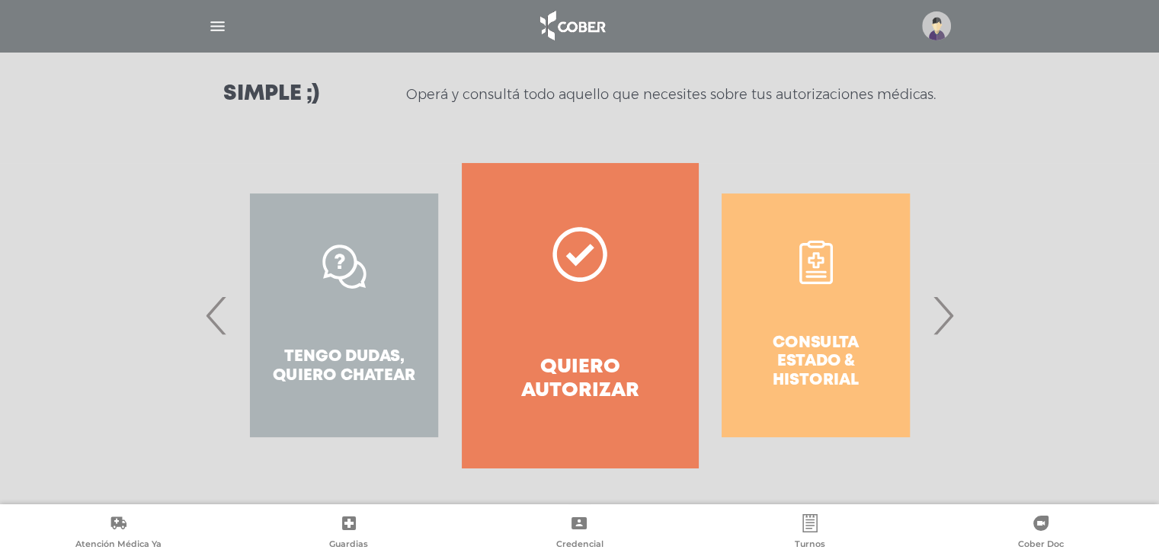
click at [817, 334] on div "Consulta estado & historial" at bounding box center [815, 315] width 235 height 305
click at [801, 372] on div "Consulta estado & historial" at bounding box center [815, 315] width 235 height 305
click at [936, 333] on span "›" at bounding box center [943, 315] width 30 height 82
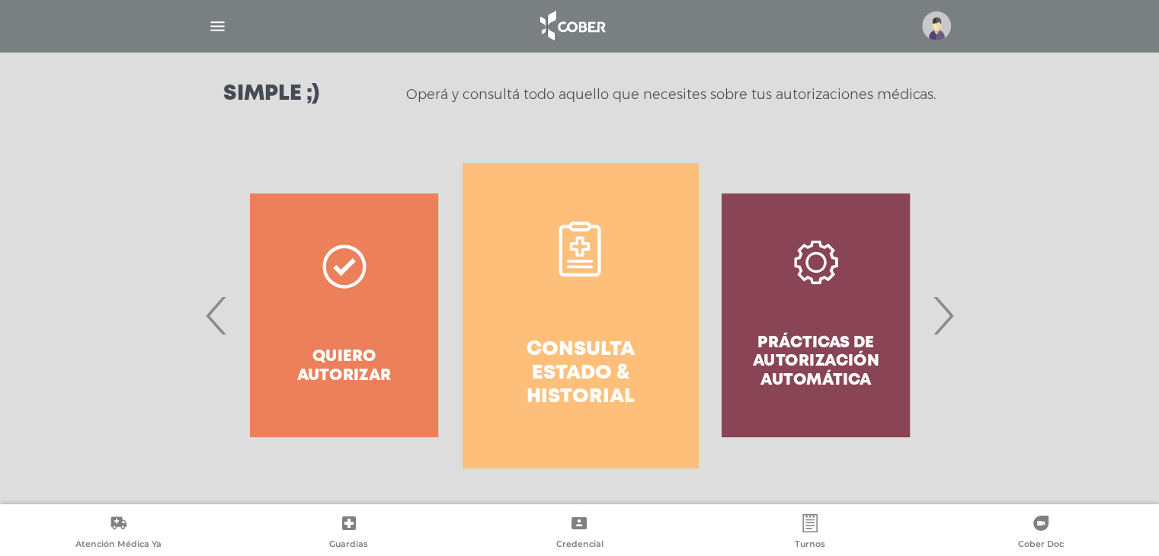
click at [576, 282] on link "Consulta estado & historial" at bounding box center [579, 315] width 235 height 305
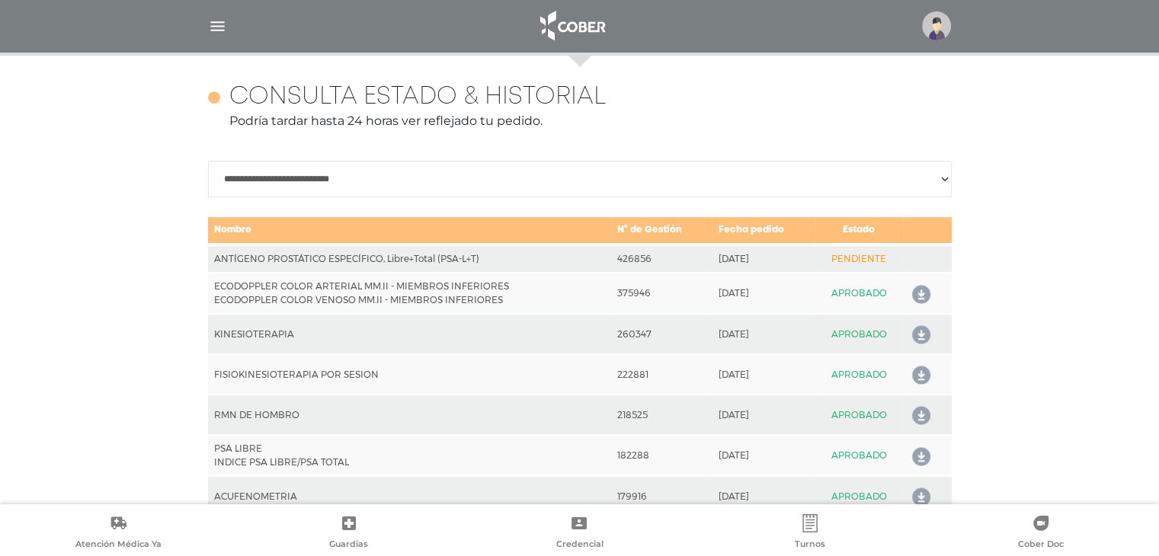
scroll to position [733, 0]
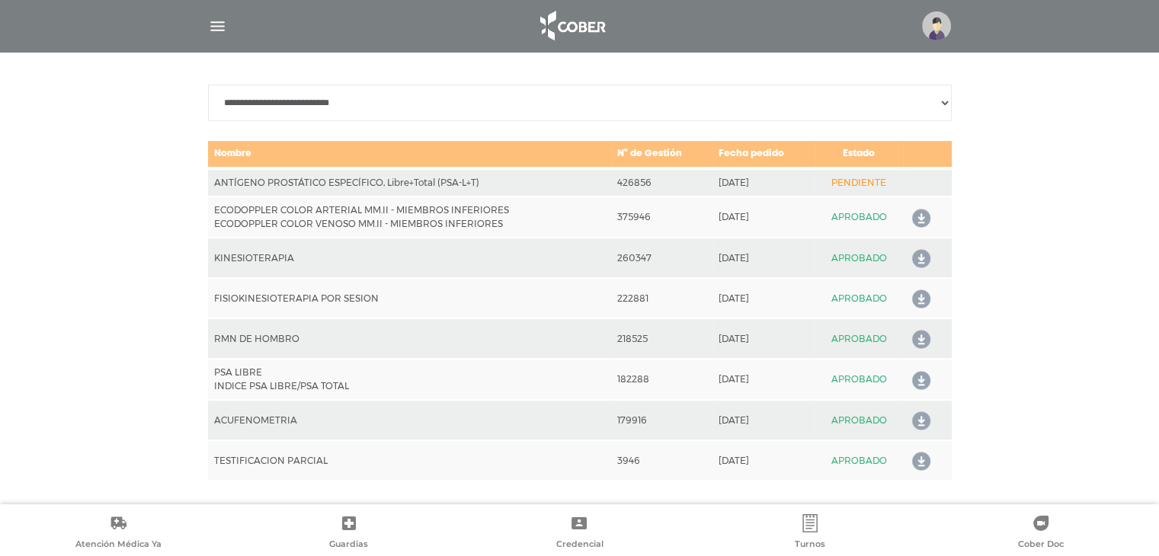
click at [921, 254] on icon at bounding box center [918, 259] width 24 height 24
click at [917, 376] on icon at bounding box center [918, 381] width 24 height 24
click at [920, 417] on icon at bounding box center [918, 421] width 24 height 24
click at [923, 455] on icon at bounding box center [918, 461] width 24 height 24
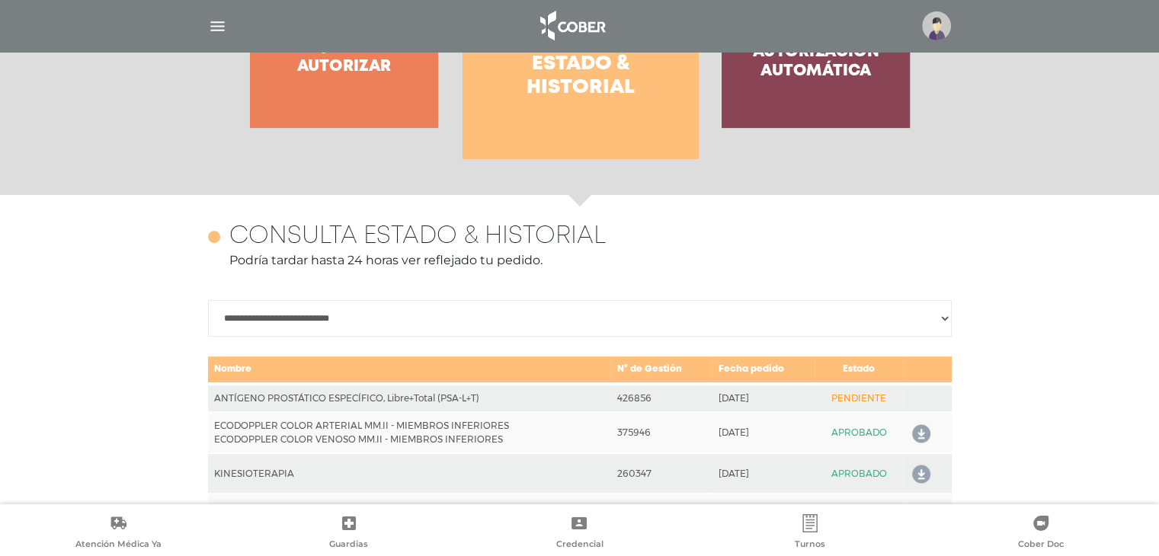
scroll to position [505, 0]
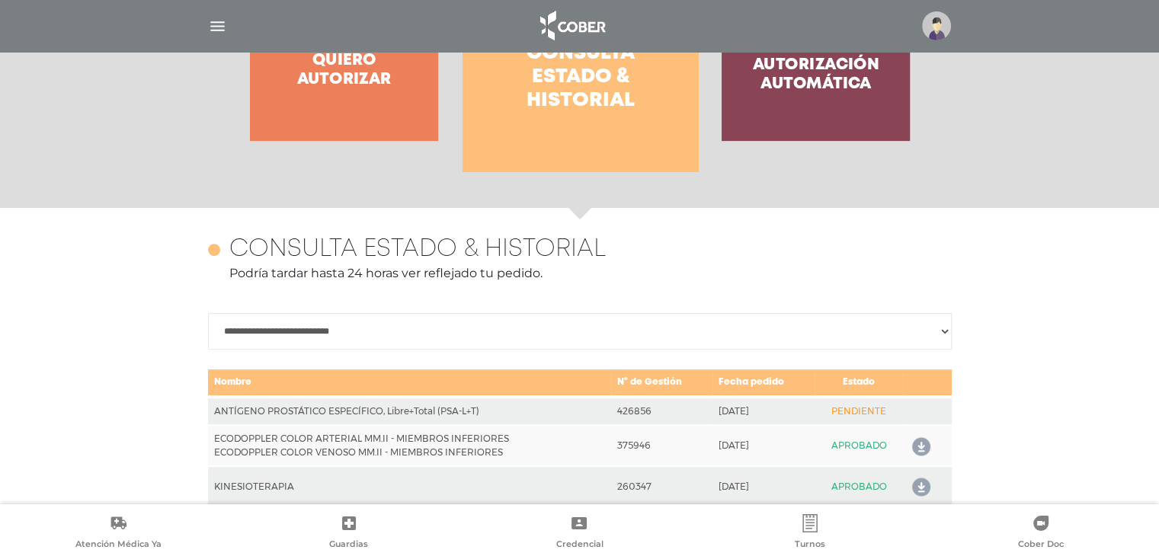
click at [299, 333] on select "**********" at bounding box center [579, 331] width 743 height 37
select select "**********"
click at [208, 313] on select "**********" at bounding box center [579, 331] width 743 height 37
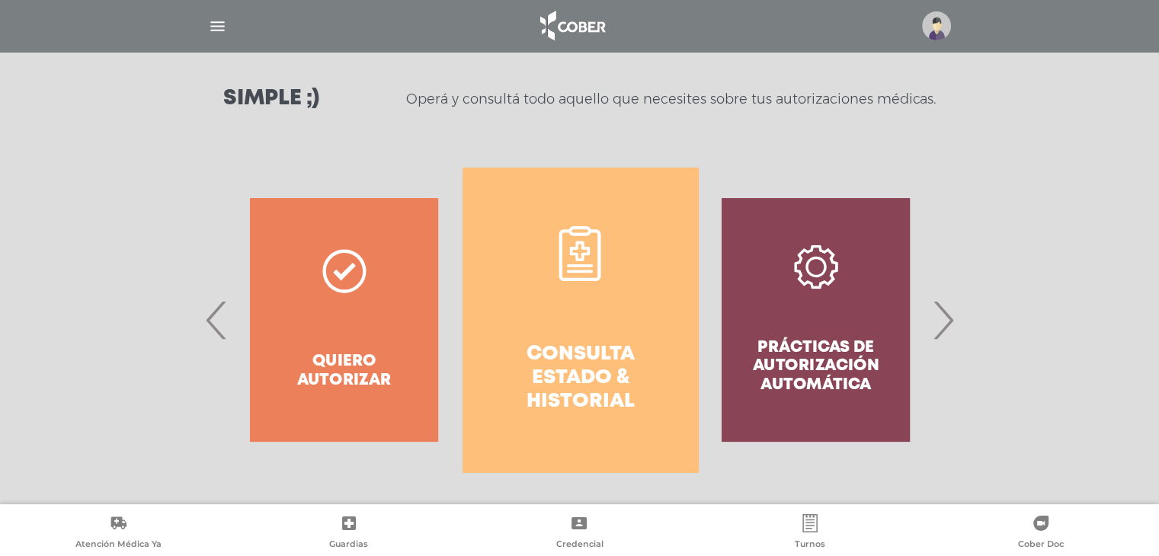
scroll to position [200, 0]
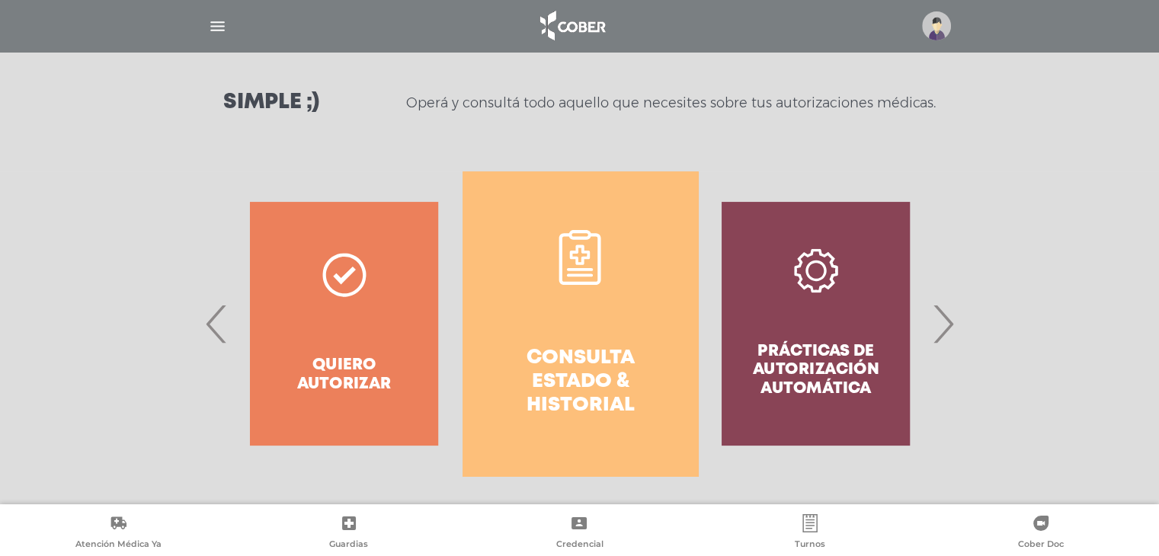
click at [940, 329] on span "›" at bounding box center [943, 324] width 30 height 82
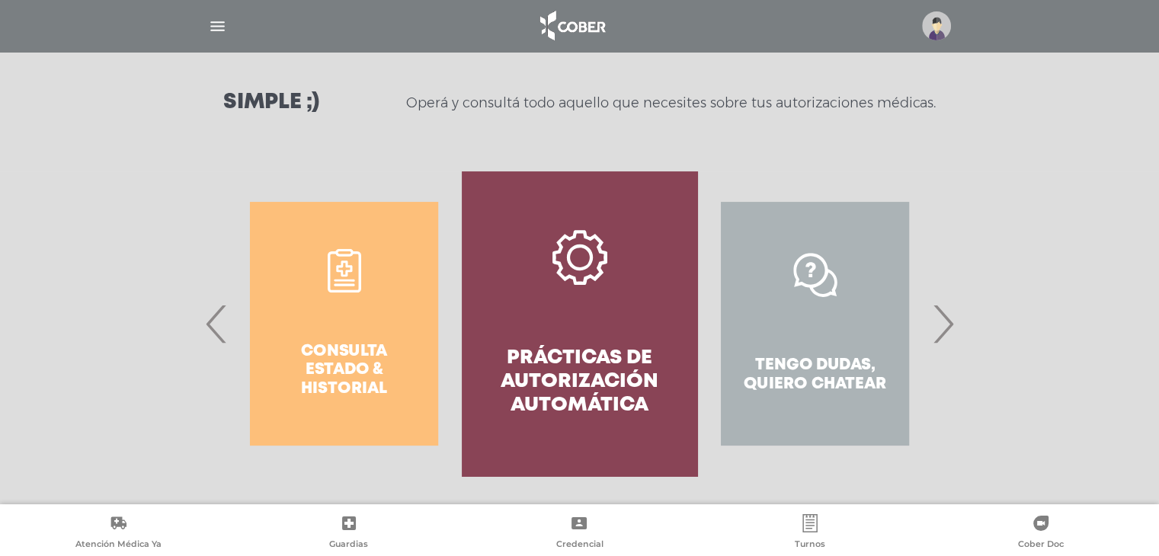
click at [553, 299] on link "Prácticas de autorización automática" at bounding box center [579, 323] width 235 height 305
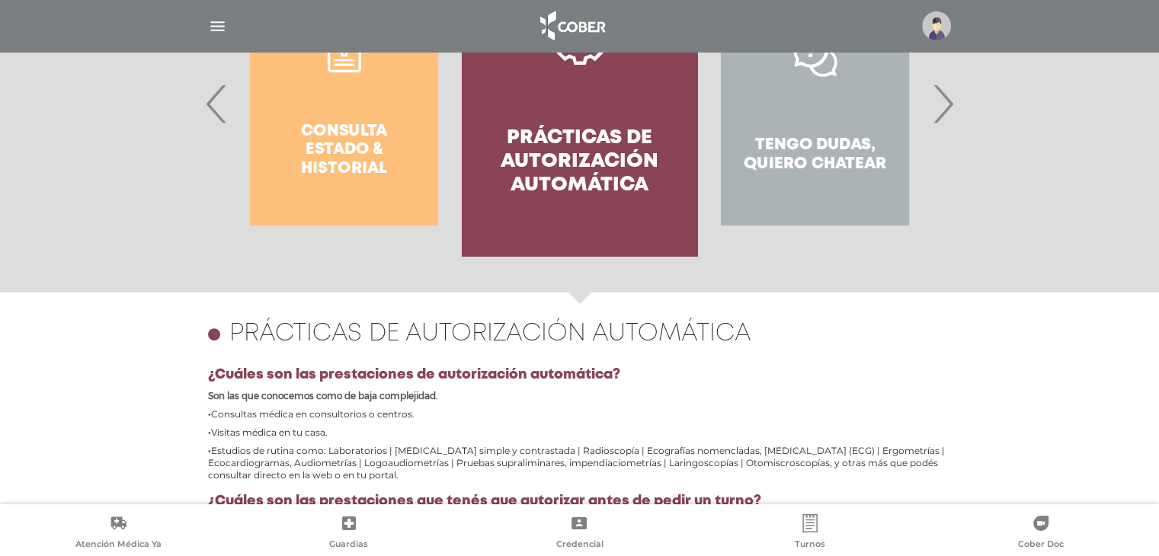
scroll to position [356, 0]
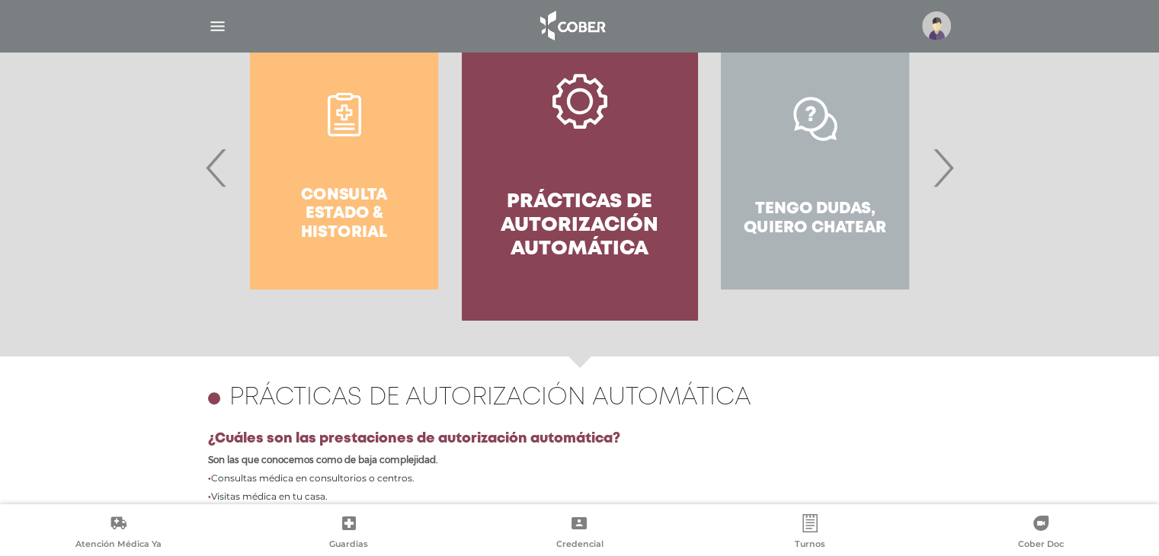
click at [934, 171] on span "›" at bounding box center [943, 167] width 30 height 82
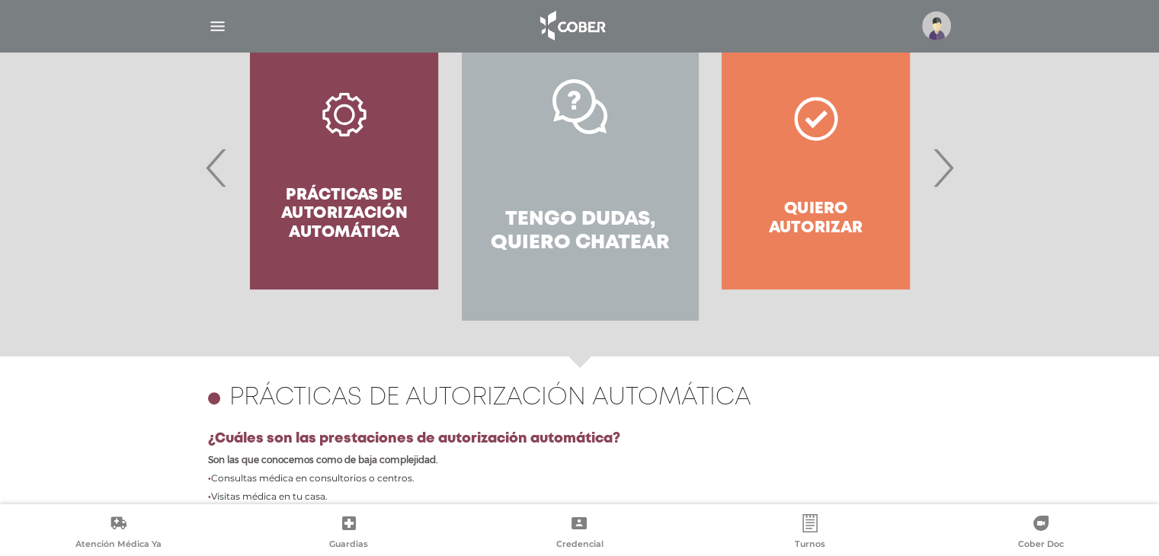
click at [586, 117] on icon at bounding box center [579, 106] width 55 height 55
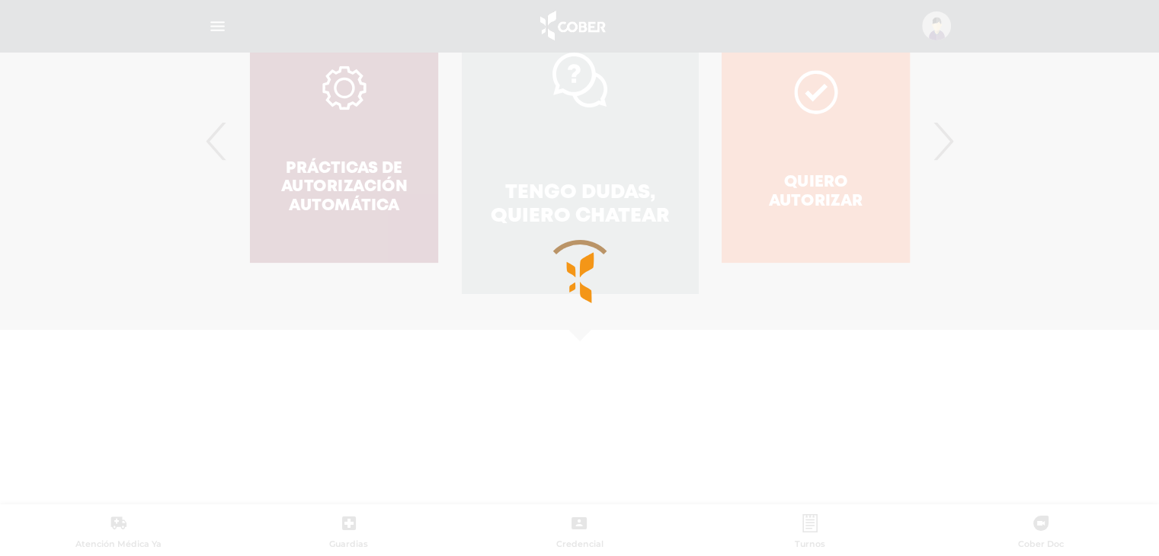
scroll to position [497, 0]
